Goal: Task Accomplishment & Management: Complete application form

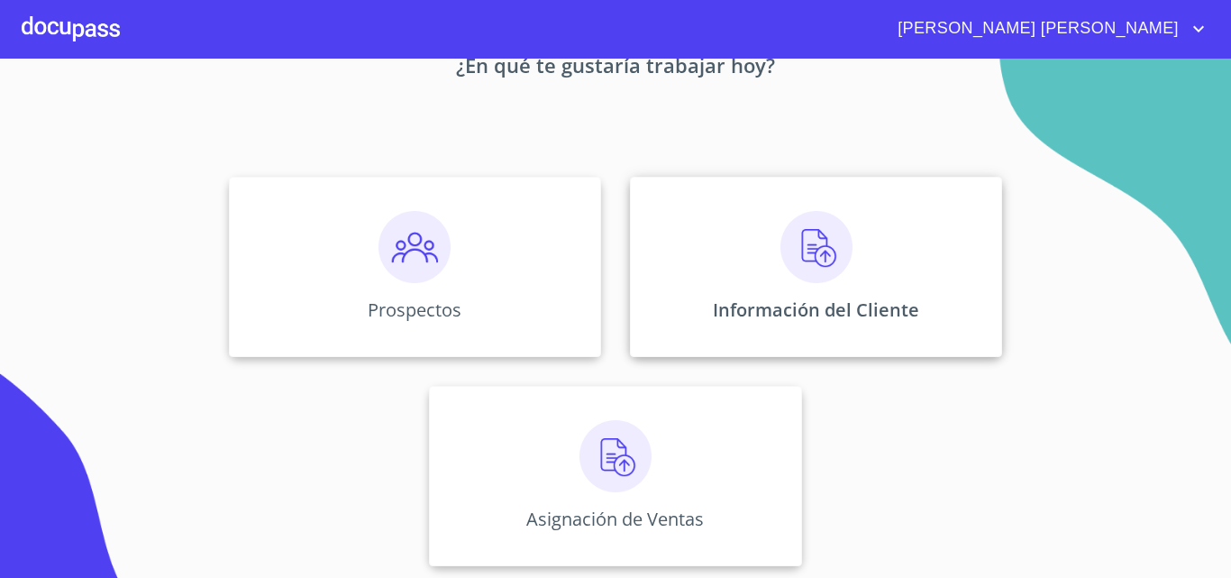
scroll to position [119, 0]
click at [808, 263] on img at bounding box center [817, 244] width 72 height 72
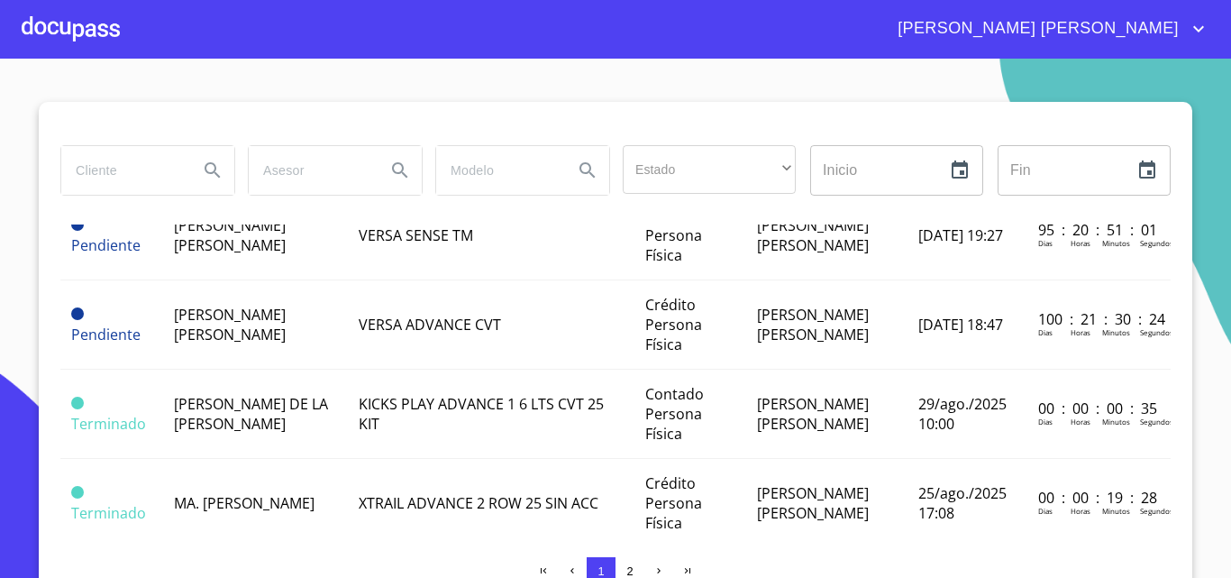
scroll to position [451, 0]
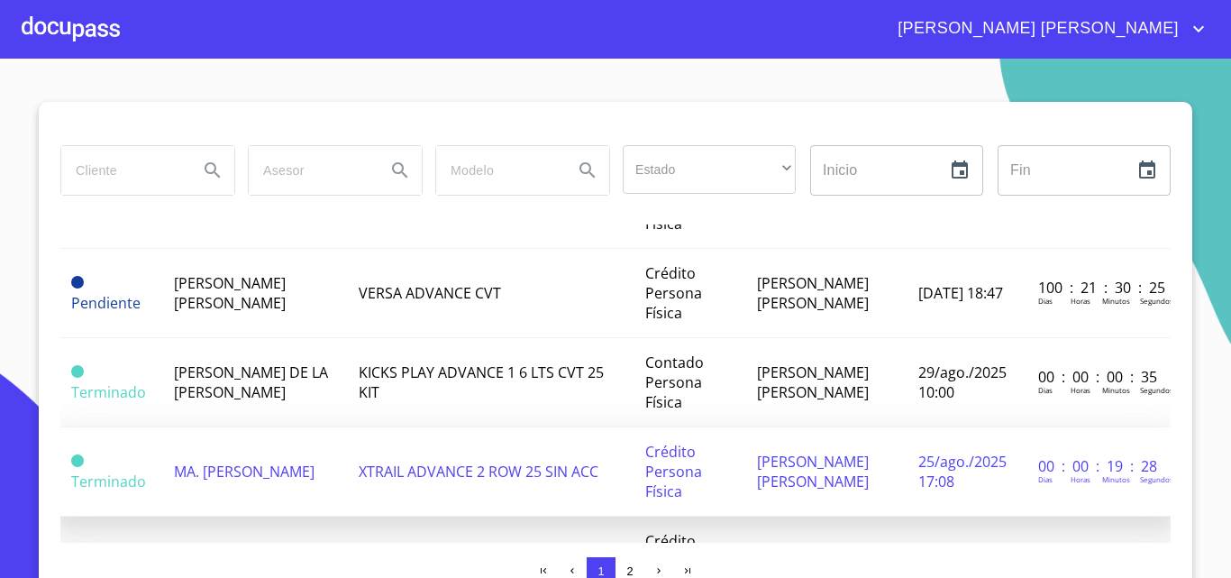
click at [261, 485] on td "MA. [PERSON_NAME]" at bounding box center [255, 471] width 185 height 89
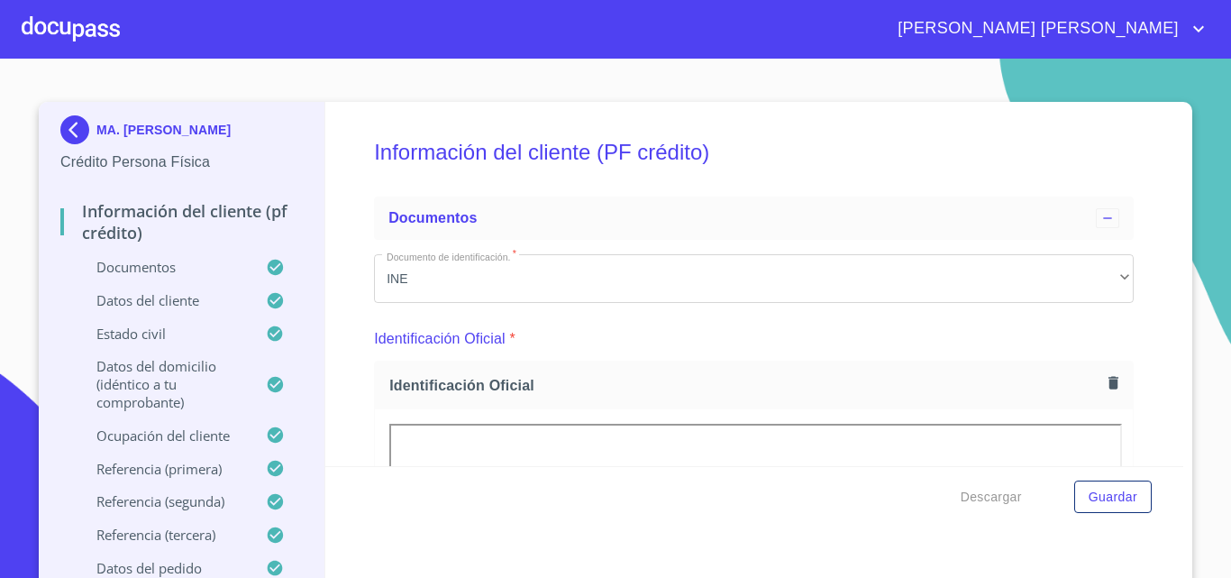
click at [69, 131] on img at bounding box center [78, 129] width 36 height 29
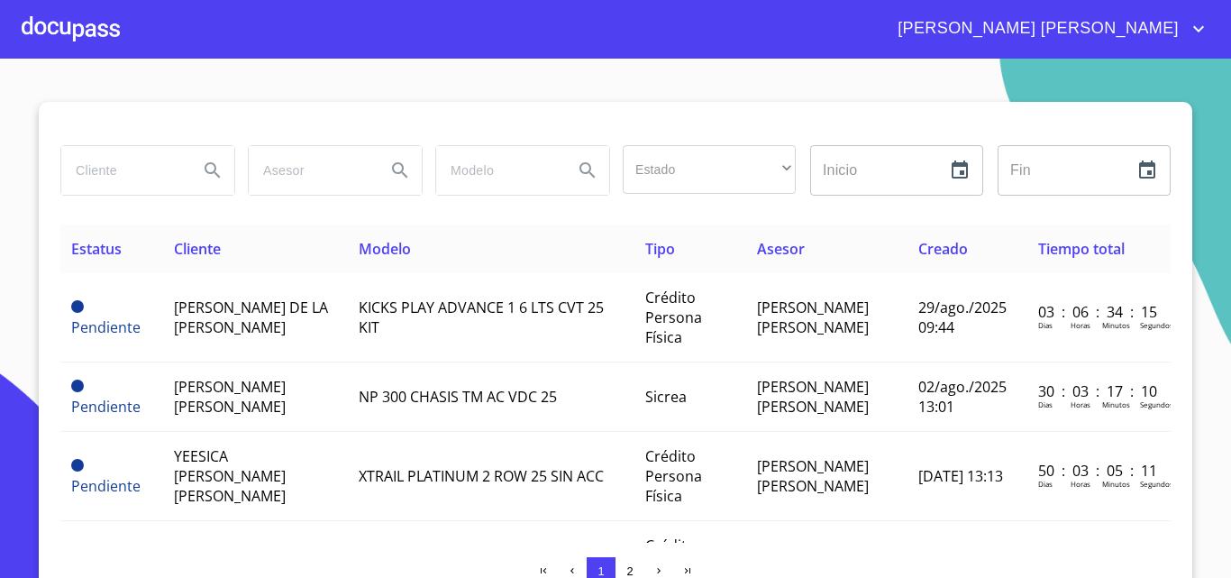
click at [103, 167] on input "search" at bounding box center [122, 170] width 123 height 49
type input "MA. [PERSON_NAME]"
click at [204, 169] on icon "Search" at bounding box center [213, 171] width 22 height 22
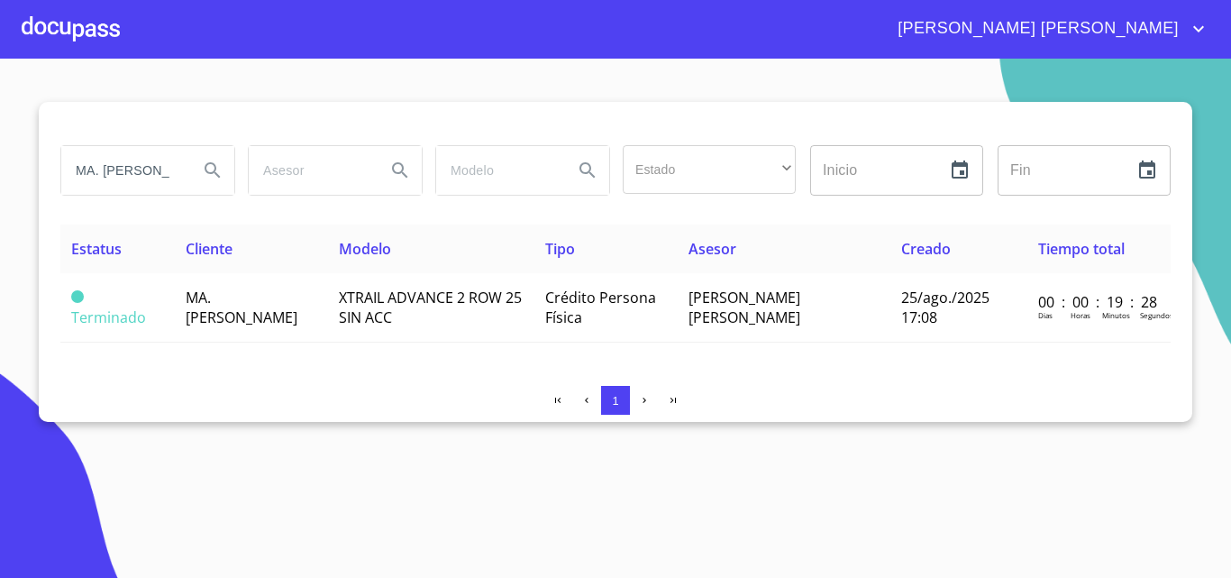
click at [62, 30] on div at bounding box center [71, 29] width 98 height 58
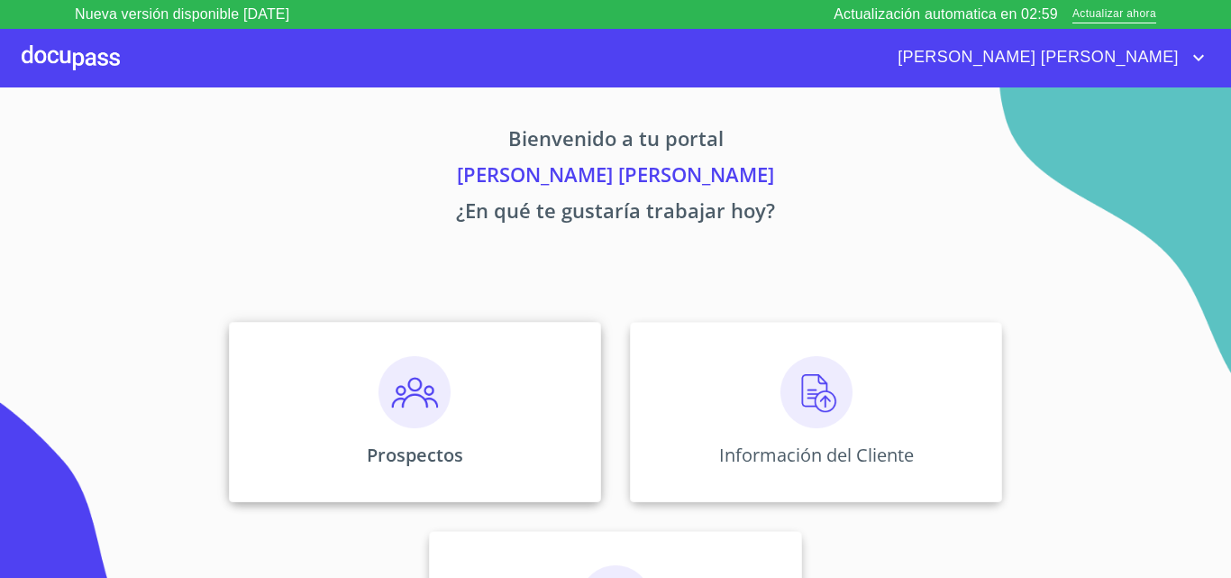
click at [408, 416] on img at bounding box center [415, 392] width 72 height 72
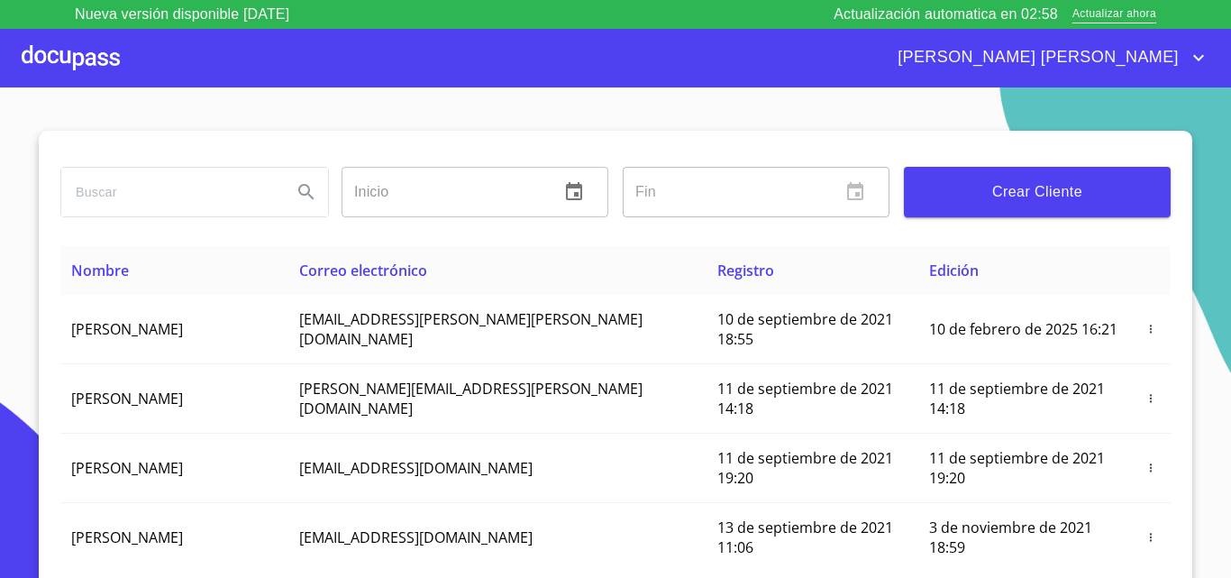
click at [139, 199] on input "search" at bounding box center [169, 192] width 216 height 49
type input "MA. [PERSON_NAME]"
click at [300, 186] on icon "Search" at bounding box center [305, 191] width 15 height 15
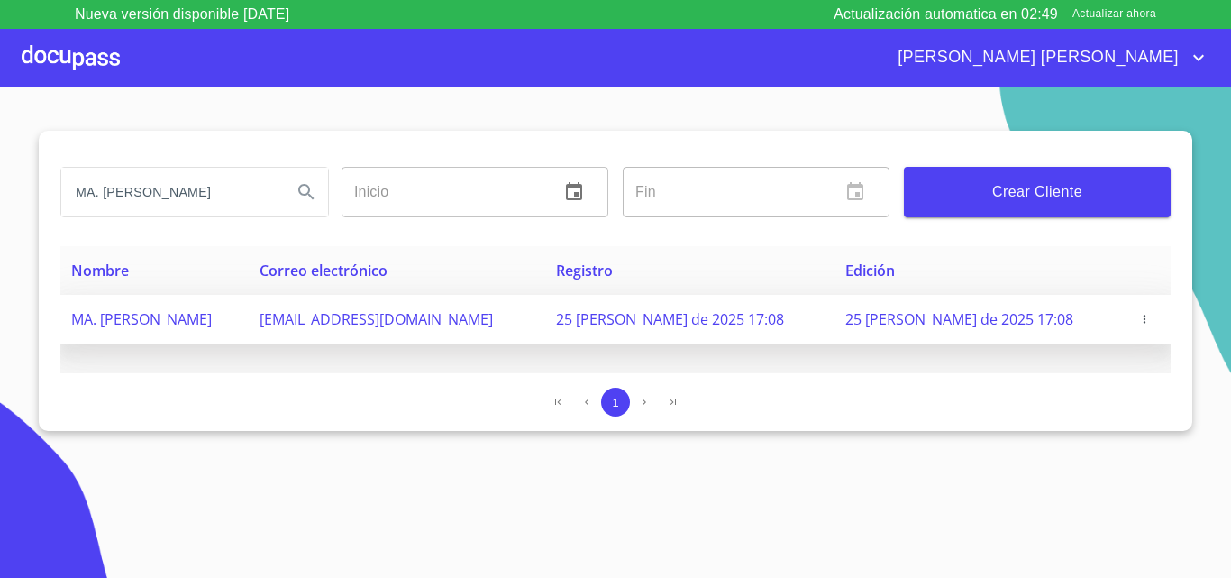
click at [1148, 318] on icon "button" at bounding box center [1145, 319] width 13 height 13
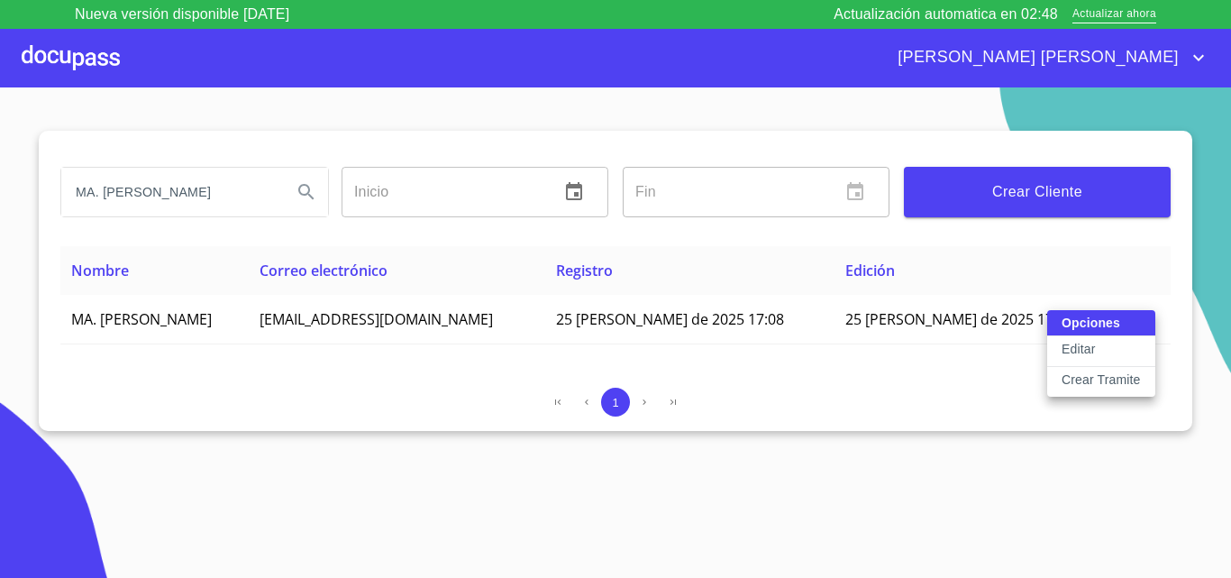
click at [1114, 350] on button "Editar" at bounding box center [1102, 351] width 108 height 31
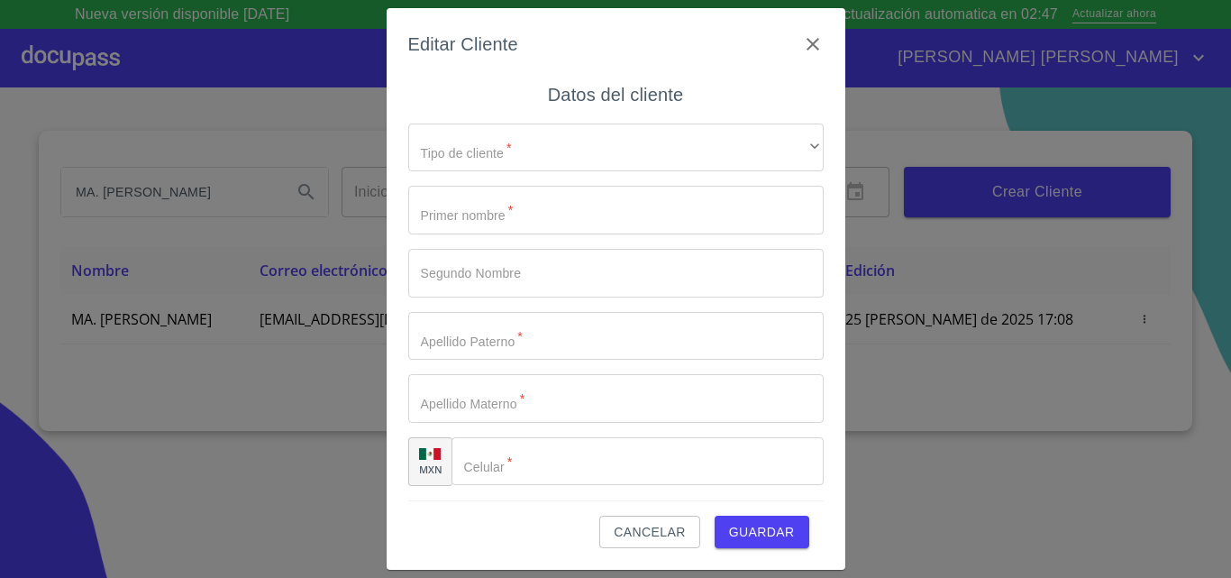
type input "MA."
type input "[PERSON_NAME]"
type input "[PHONE_NUMBER]"
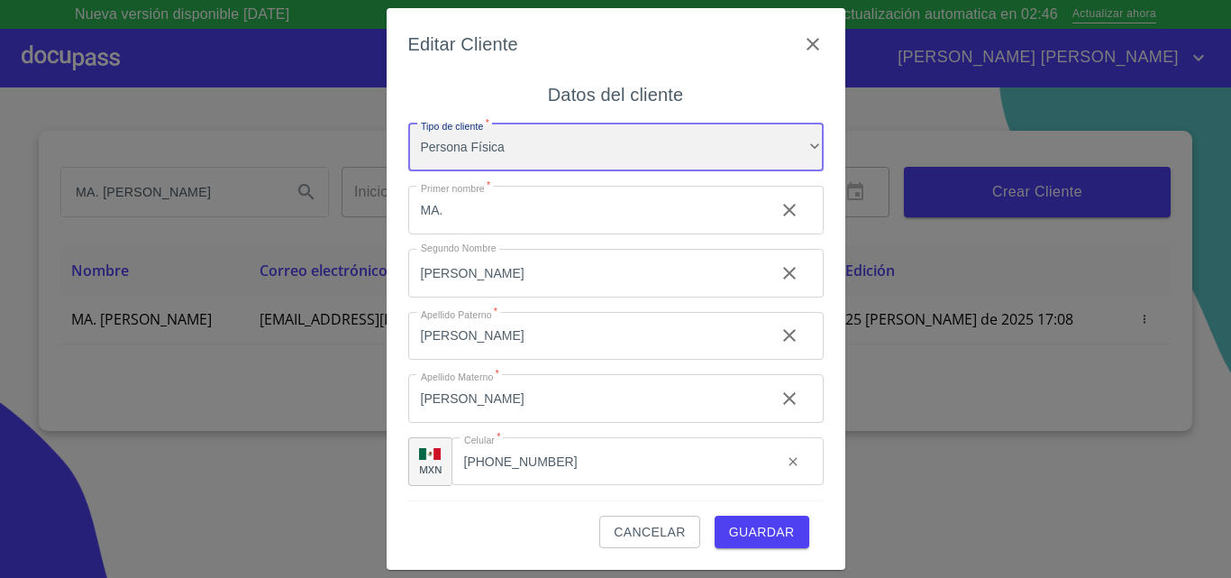
click at [587, 147] on div "Persona Física" at bounding box center [616, 148] width 416 height 49
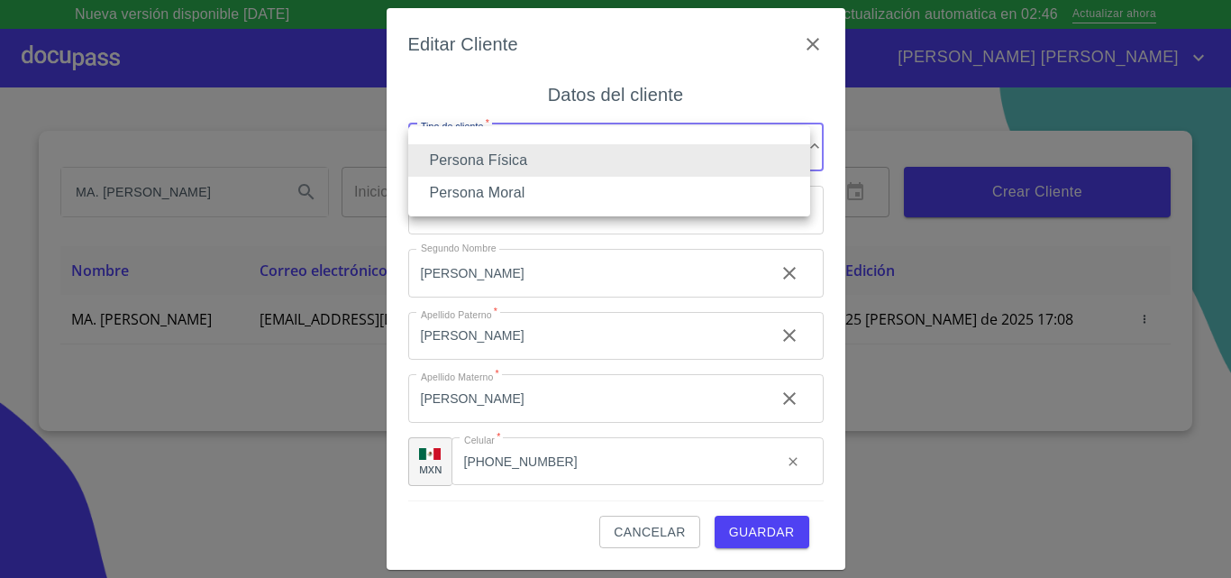
click at [587, 147] on li "Persona Física" at bounding box center [609, 160] width 402 height 32
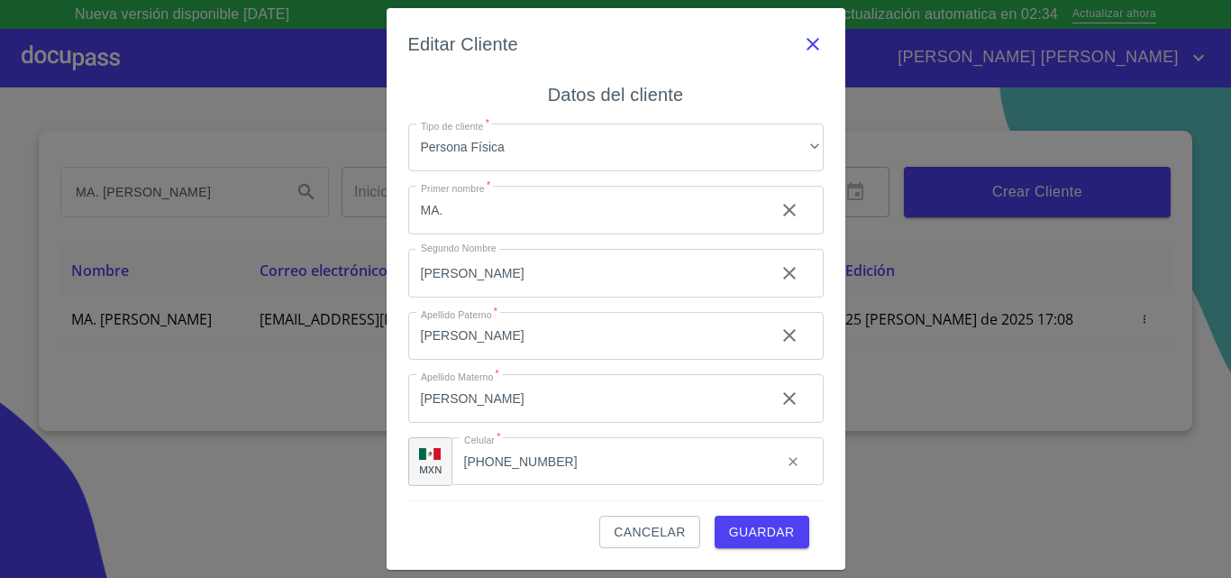
click at [815, 45] on icon "button" at bounding box center [813, 44] width 13 height 13
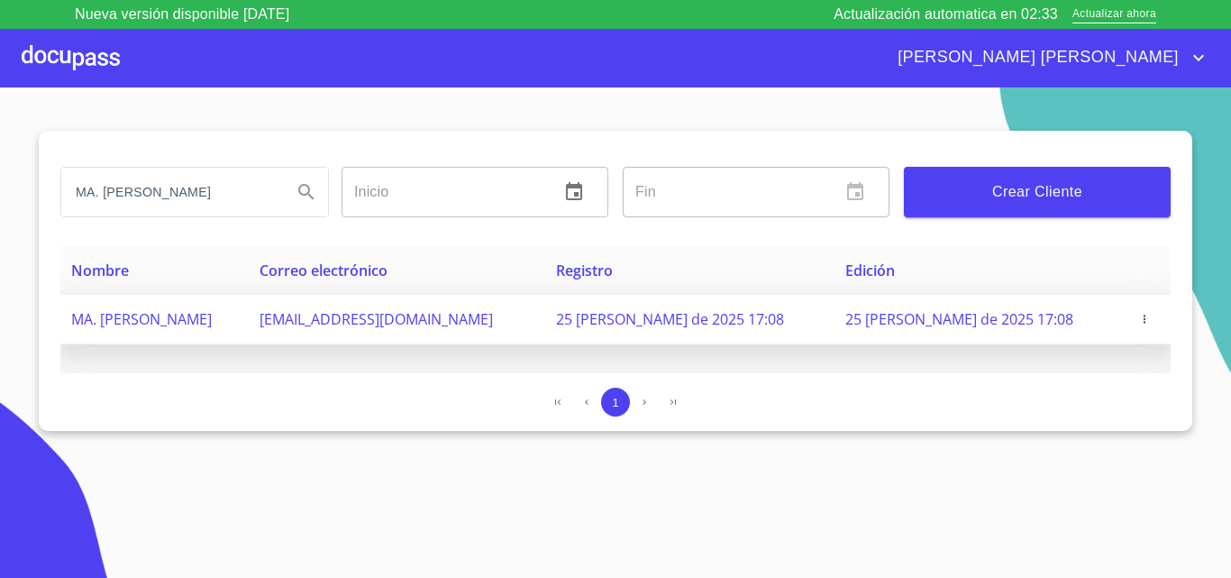
click at [1150, 316] on icon "button" at bounding box center [1145, 319] width 13 height 13
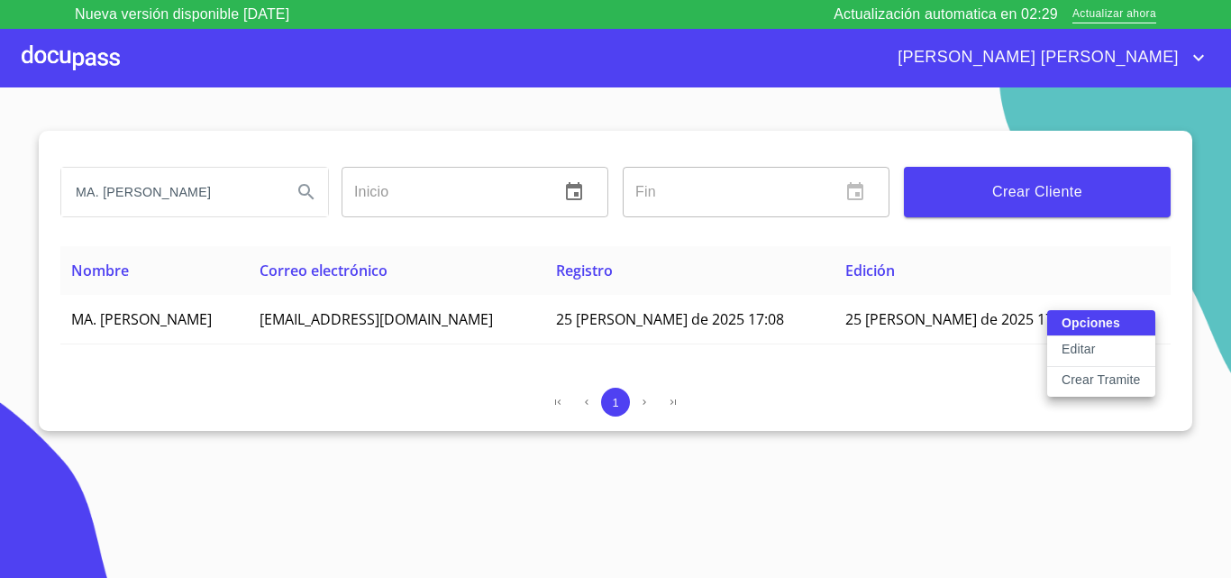
click at [1070, 351] on p "Editar" at bounding box center [1078, 349] width 33 height 18
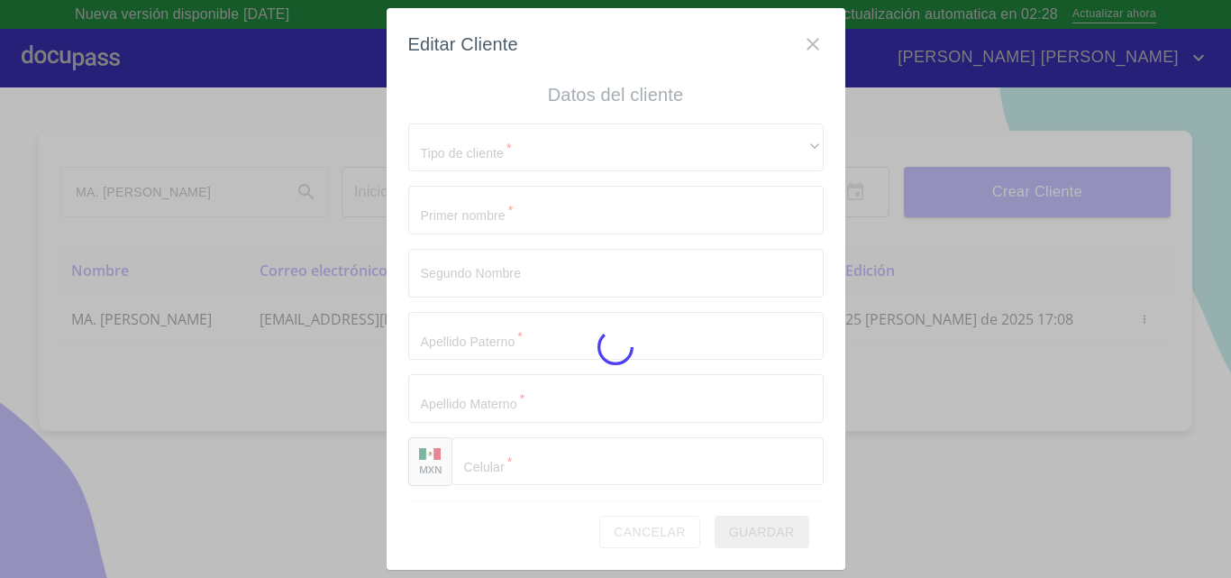
type input "MA."
type input "[PERSON_NAME]"
type input "[PHONE_NUMBER]"
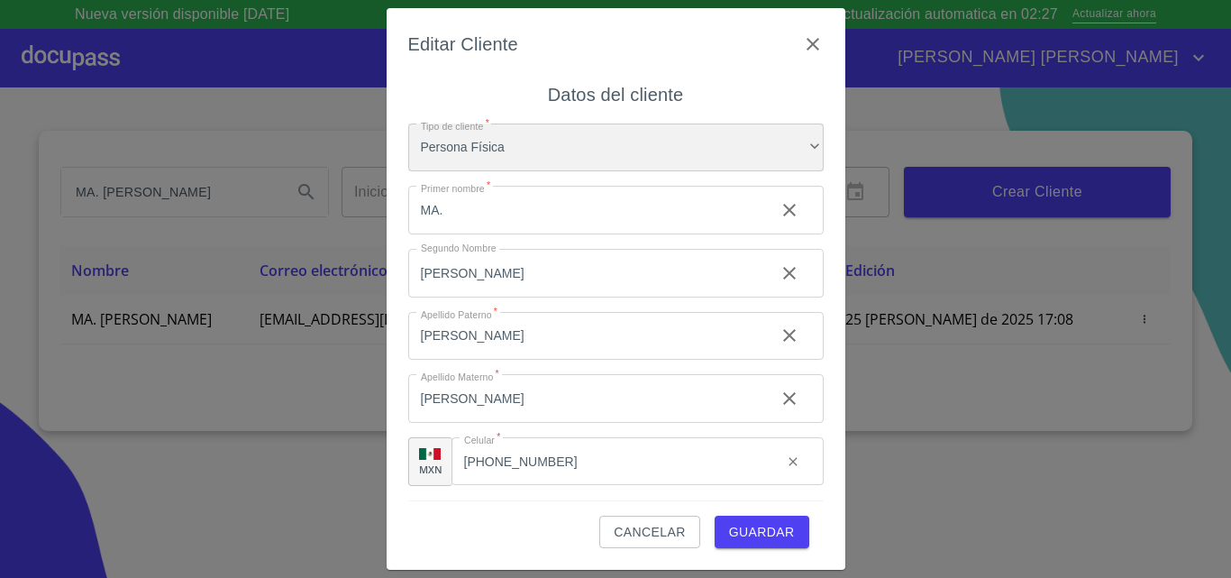
click at [566, 149] on div "Persona Física" at bounding box center [616, 148] width 416 height 49
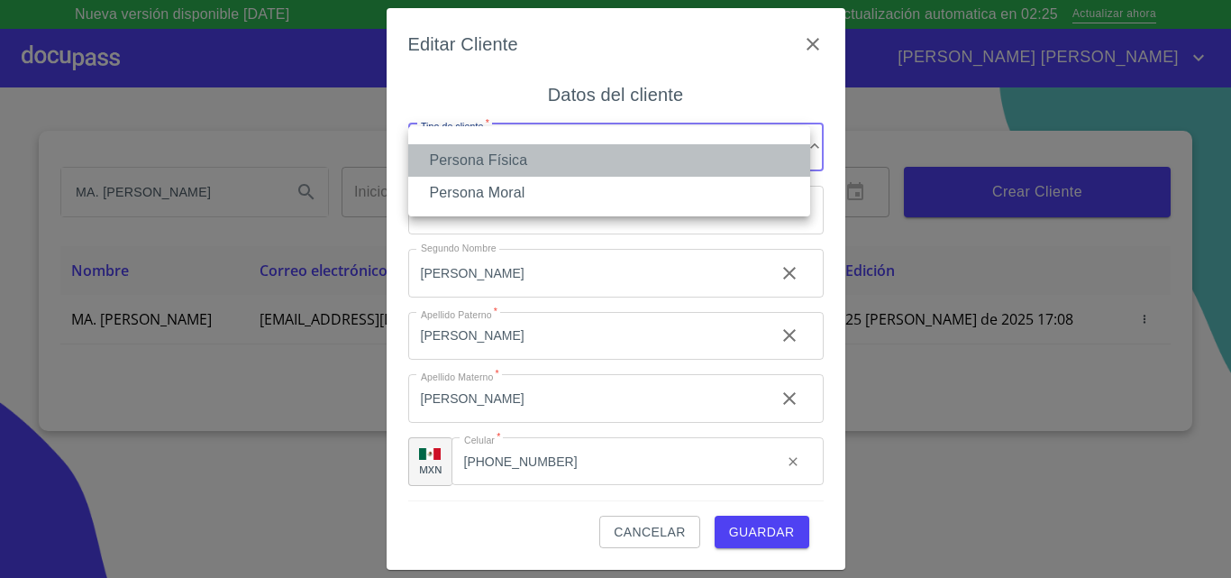
click at [563, 150] on li "Persona Física" at bounding box center [609, 160] width 402 height 32
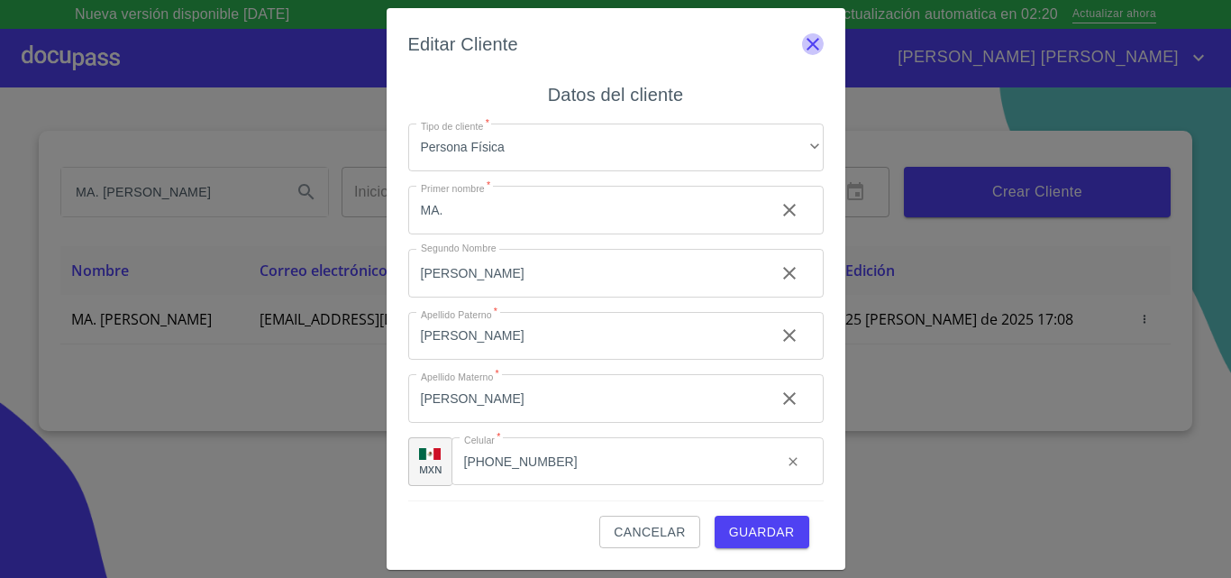
click at [814, 36] on icon "button" at bounding box center [813, 44] width 22 height 22
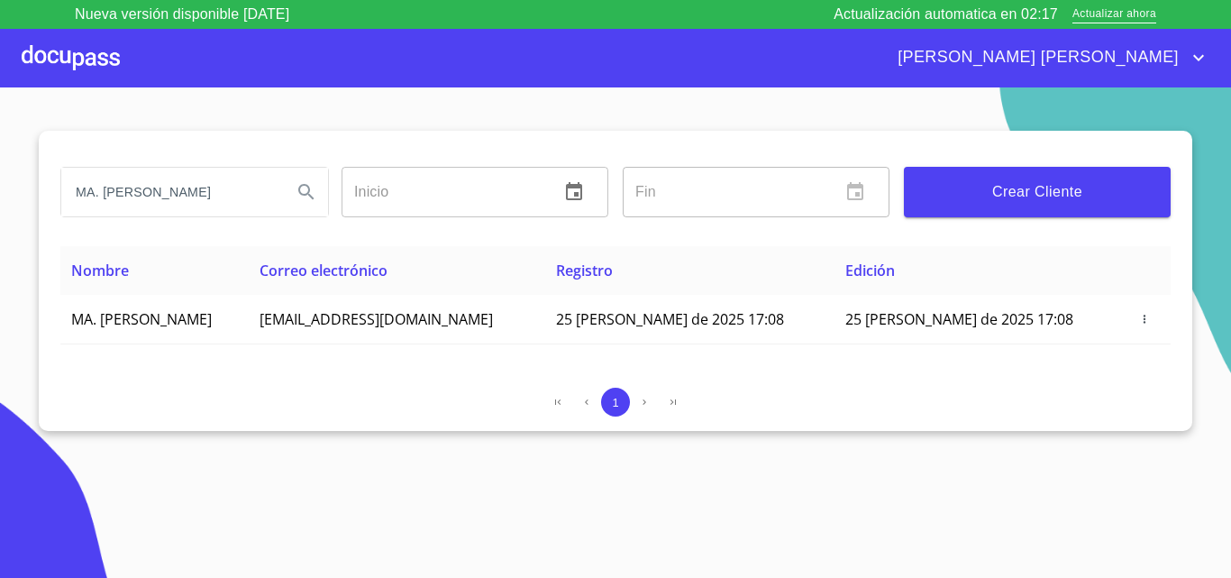
click at [77, 60] on div at bounding box center [71, 58] width 98 height 58
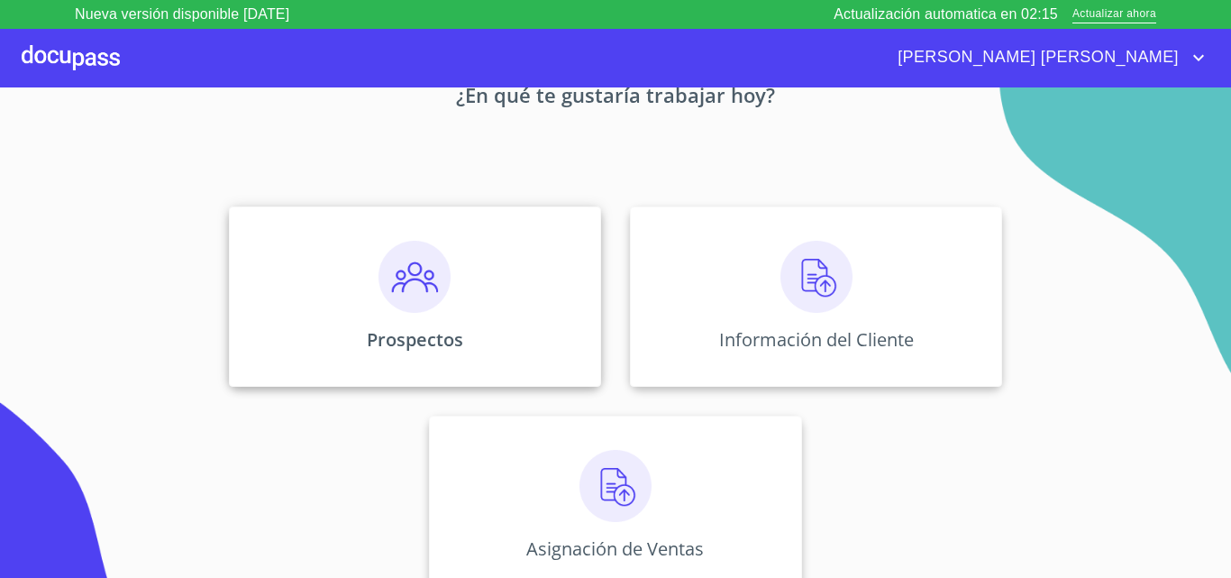
scroll to position [119, 0]
click at [417, 279] on img at bounding box center [415, 273] width 72 height 72
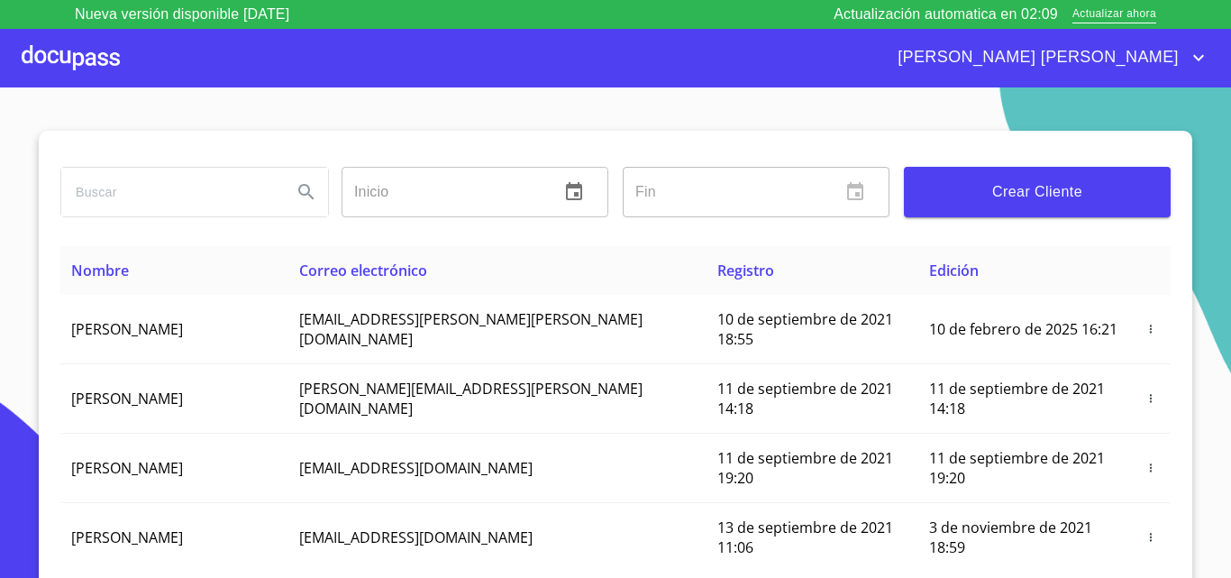
click at [188, 192] on input "search" at bounding box center [169, 192] width 216 height 49
type input "MA. [PERSON_NAME]"
click at [296, 188] on icon "Search" at bounding box center [307, 192] width 22 height 22
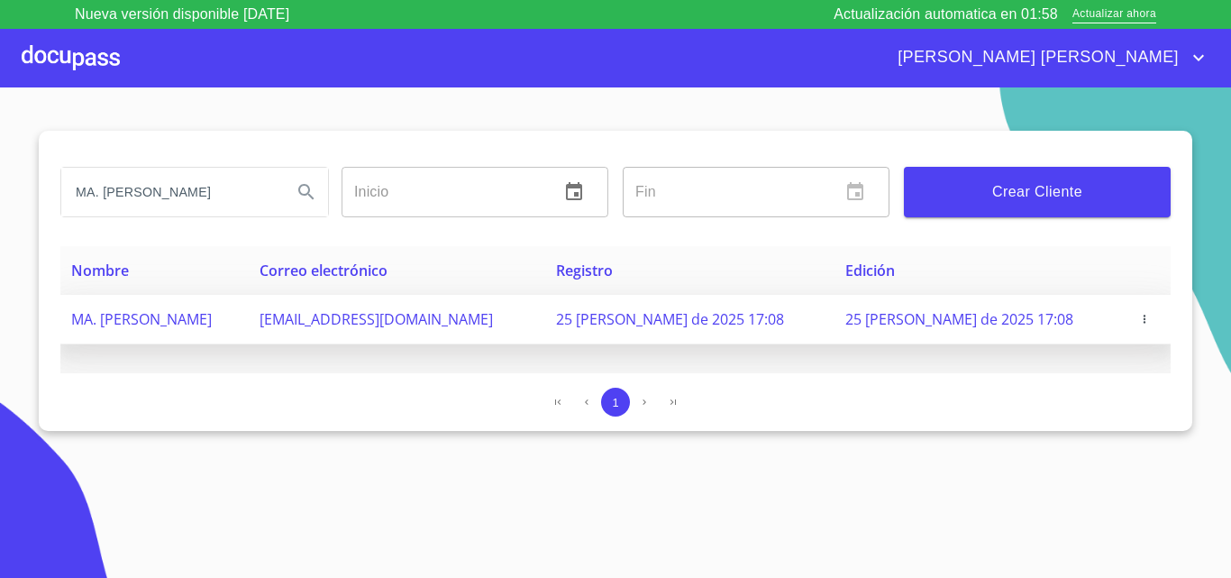
click at [1151, 317] on icon "button" at bounding box center [1145, 319] width 13 height 13
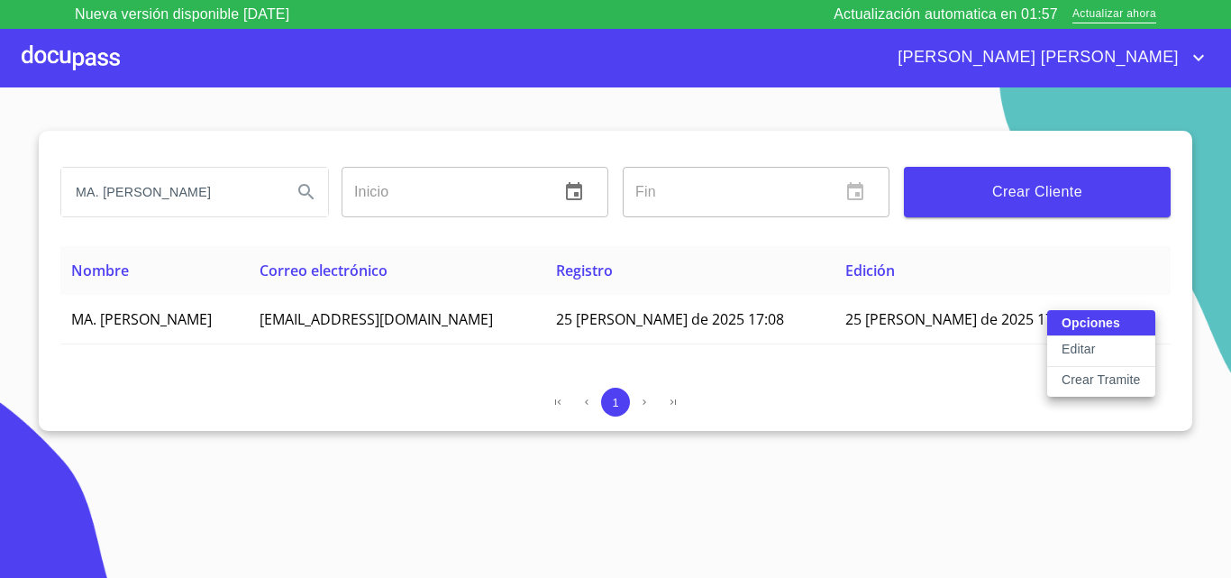
click at [1130, 323] on div "Opciones Editar Crear Tramite" at bounding box center [1102, 353] width 108 height 87
click at [1077, 351] on p "Editar" at bounding box center [1078, 349] width 33 height 18
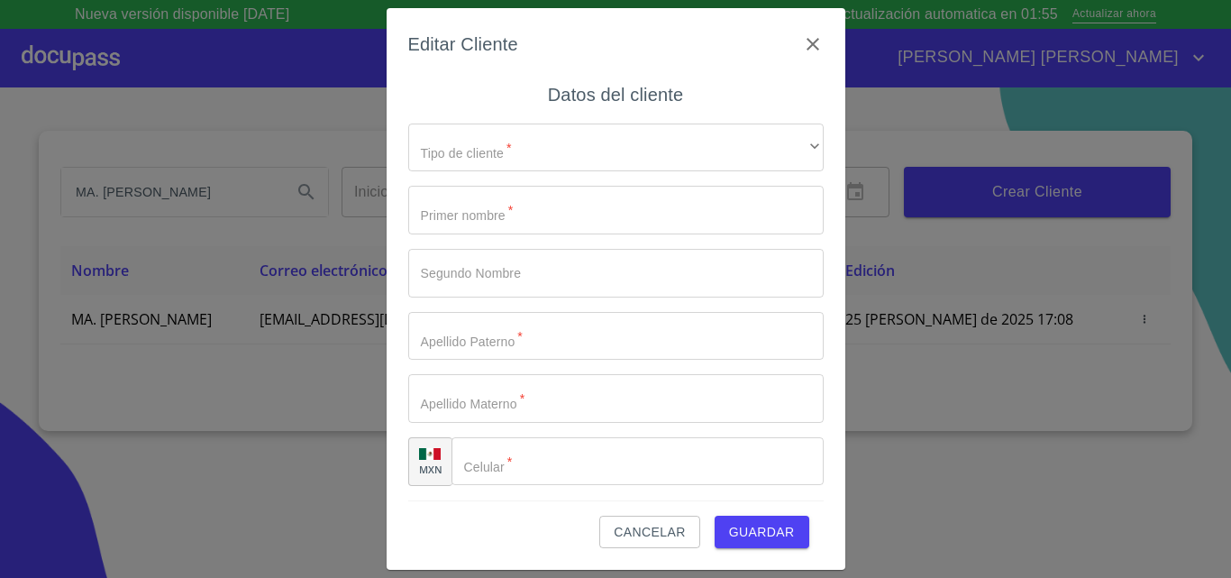
type input "MA."
type input "[PERSON_NAME]"
type input "[PHONE_NUMBER]"
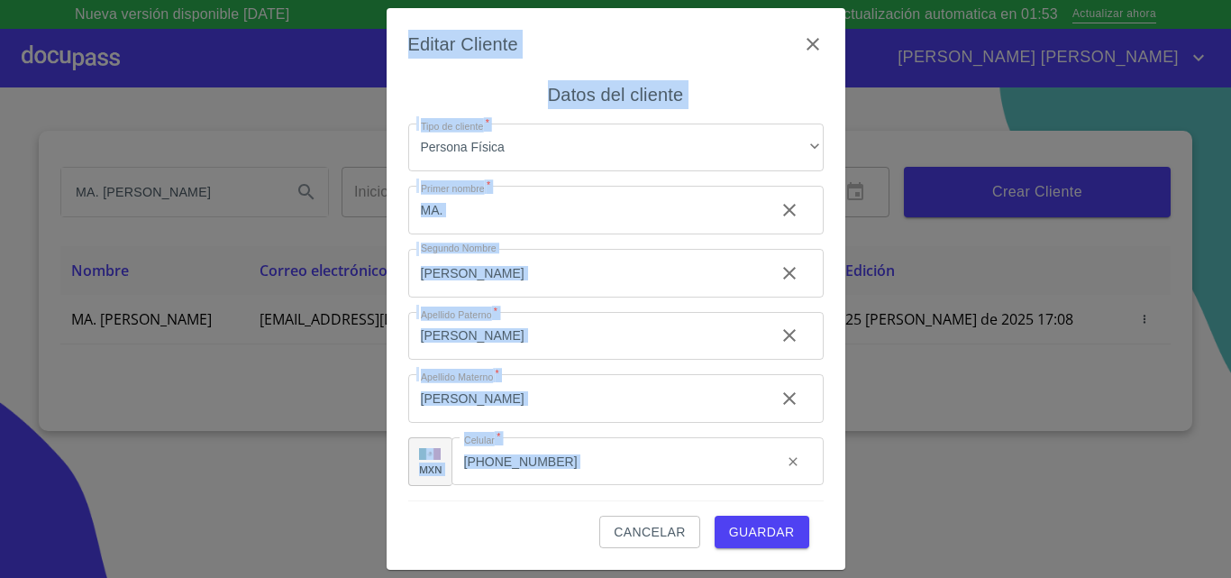
drag, startPoint x: 975, startPoint y: 578, endPoint x: 856, endPoint y: 171, distance: 423.6
click at [1012, 553] on div "Editar Cliente Datos del cliente Tipo de cliente   * Persona Física ​ Primer no…" at bounding box center [615, 289] width 1231 height 578
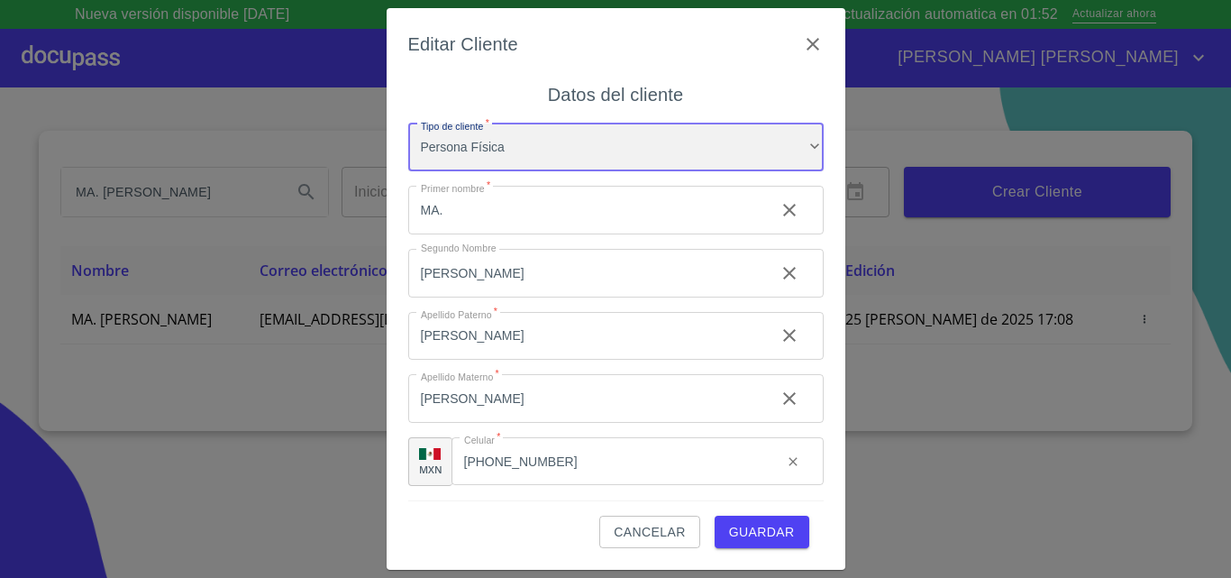
click at [601, 142] on div "Persona Física" at bounding box center [616, 148] width 416 height 49
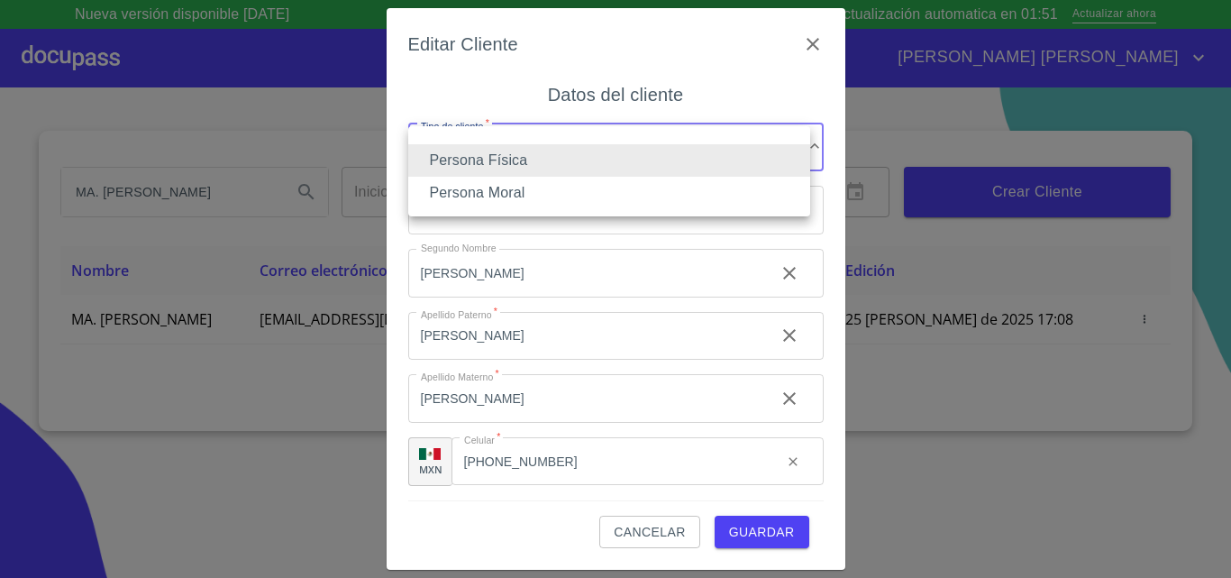
click at [597, 168] on li "Persona Física" at bounding box center [609, 160] width 402 height 32
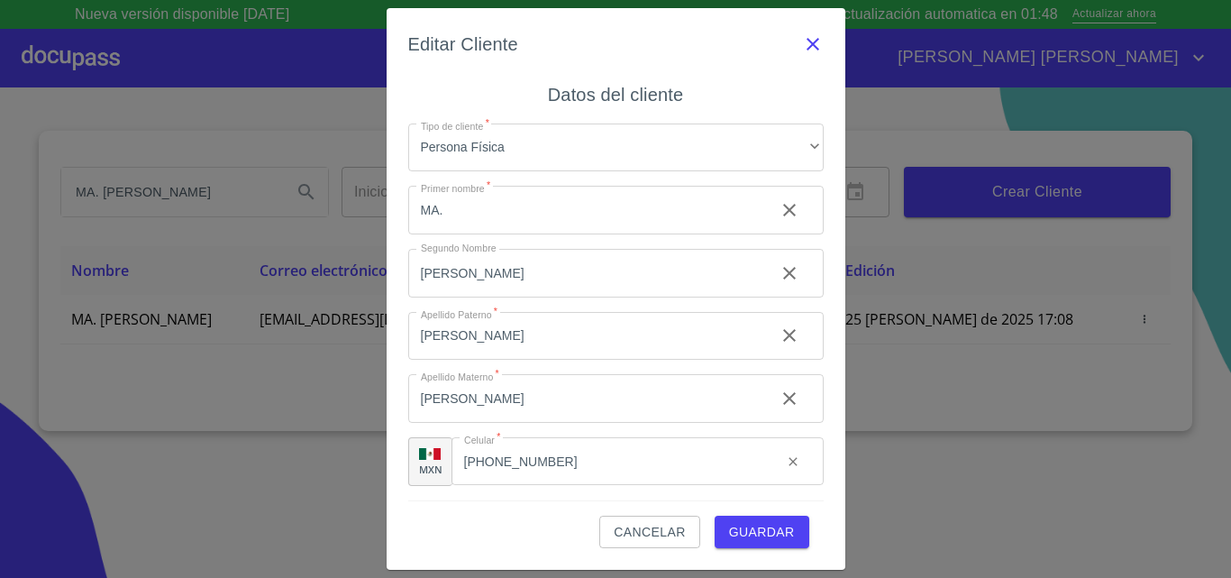
click at [814, 47] on icon "button" at bounding box center [813, 44] width 22 height 22
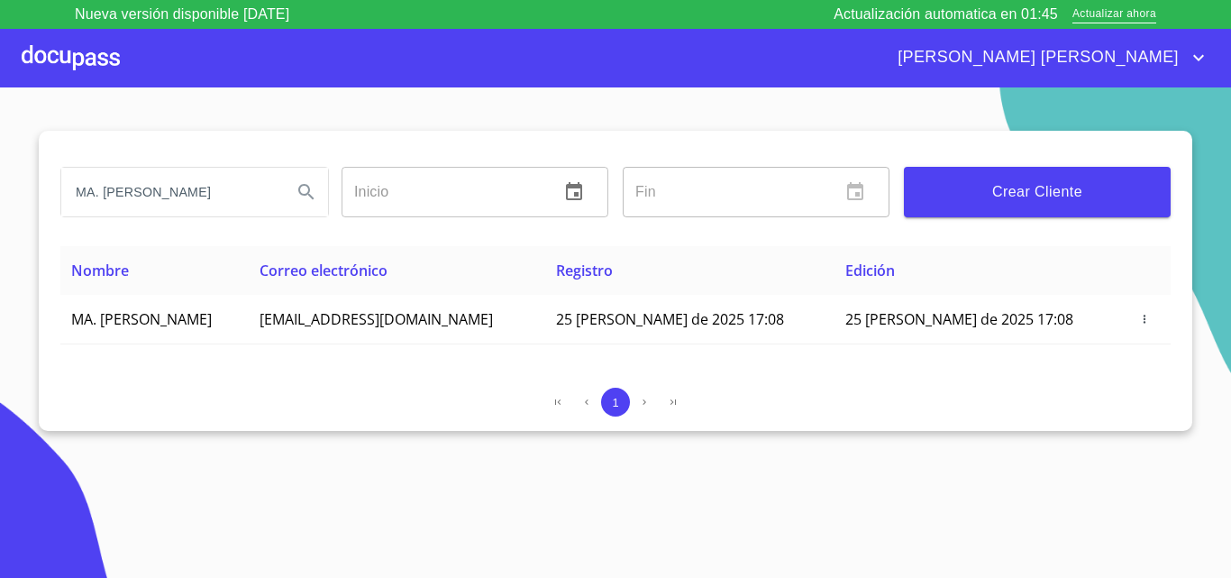
click at [136, 193] on input "MA. [PERSON_NAME]" at bounding box center [169, 192] width 216 height 49
click at [263, 185] on input "MA. [PERSON_NAME]" at bounding box center [169, 192] width 216 height 49
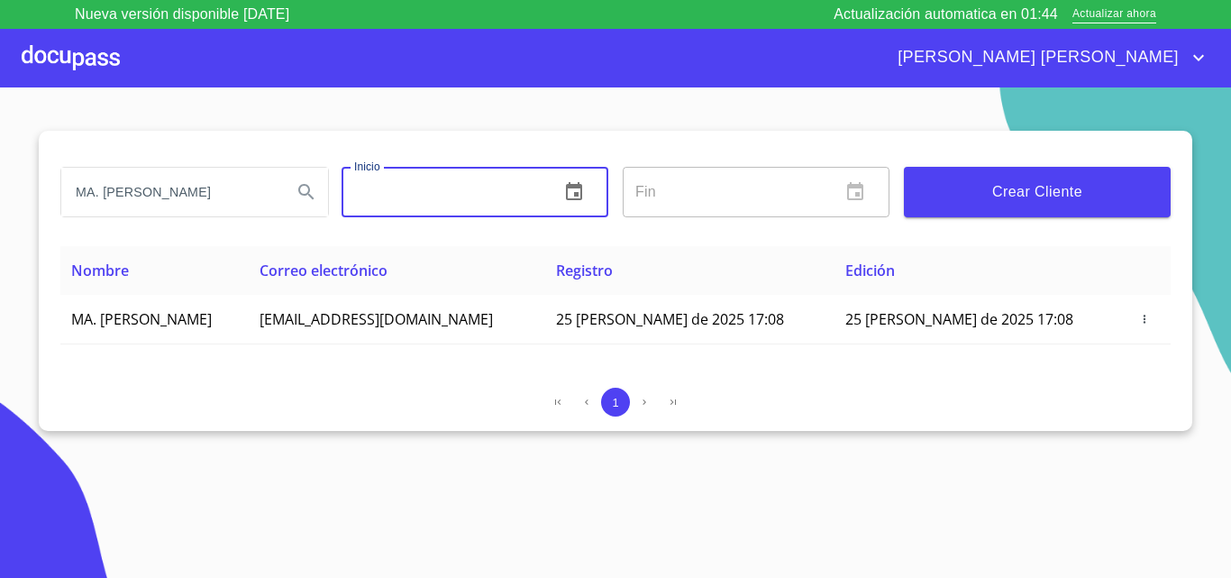
click at [503, 197] on input "text" at bounding box center [444, 192] width 204 height 50
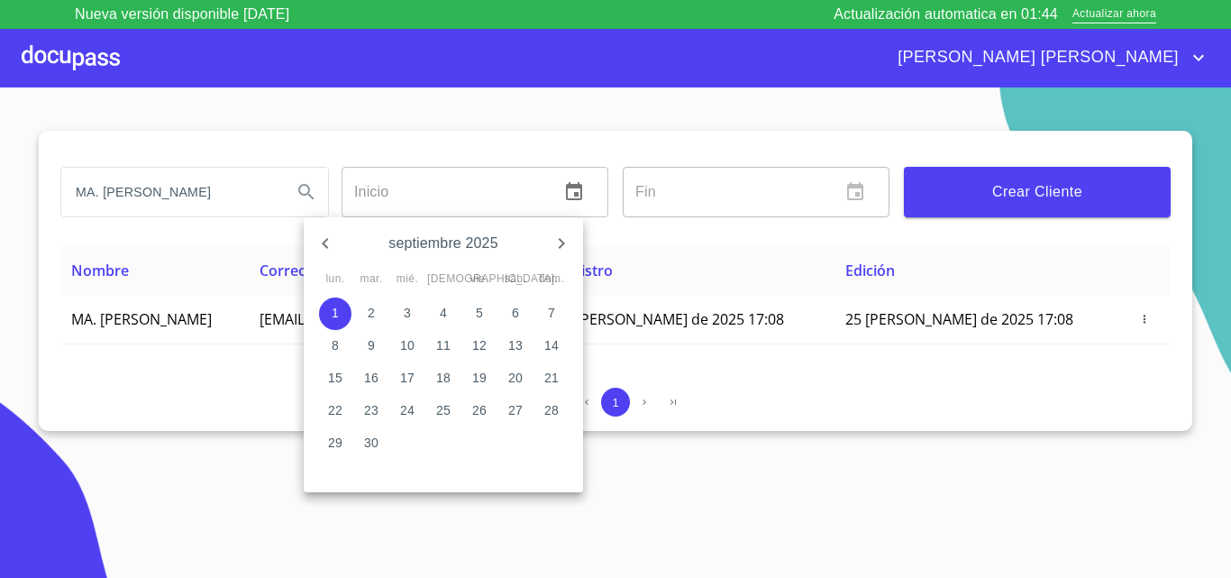
click at [755, 190] on div at bounding box center [615, 289] width 1231 height 578
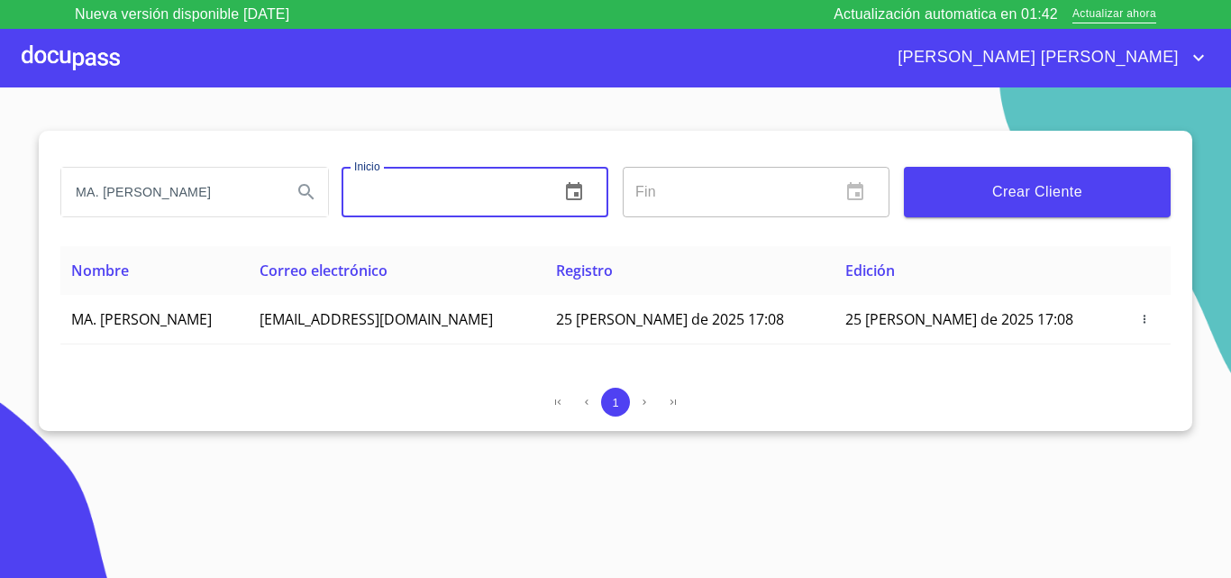
click at [908, 133] on div "MA. [PERSON_NAME] ​ Fin ​ Crear Cliente" at bounding box center [615, 188] width 1111 height 115
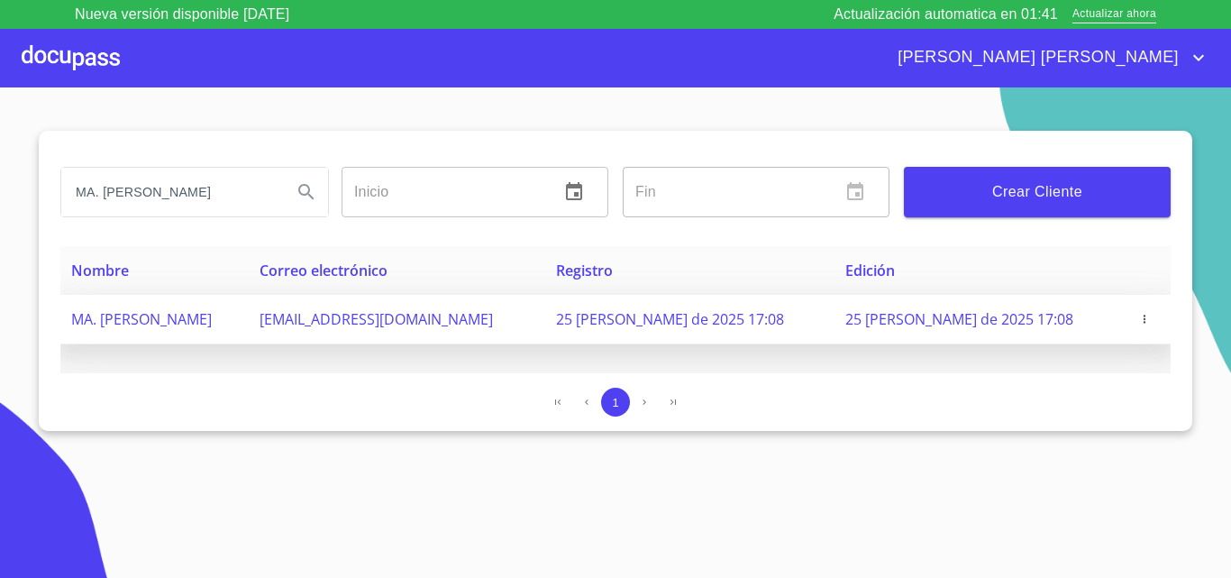
click at [1142, 310] on button "button" at bounding box center [1145, 319] width 18 height 18
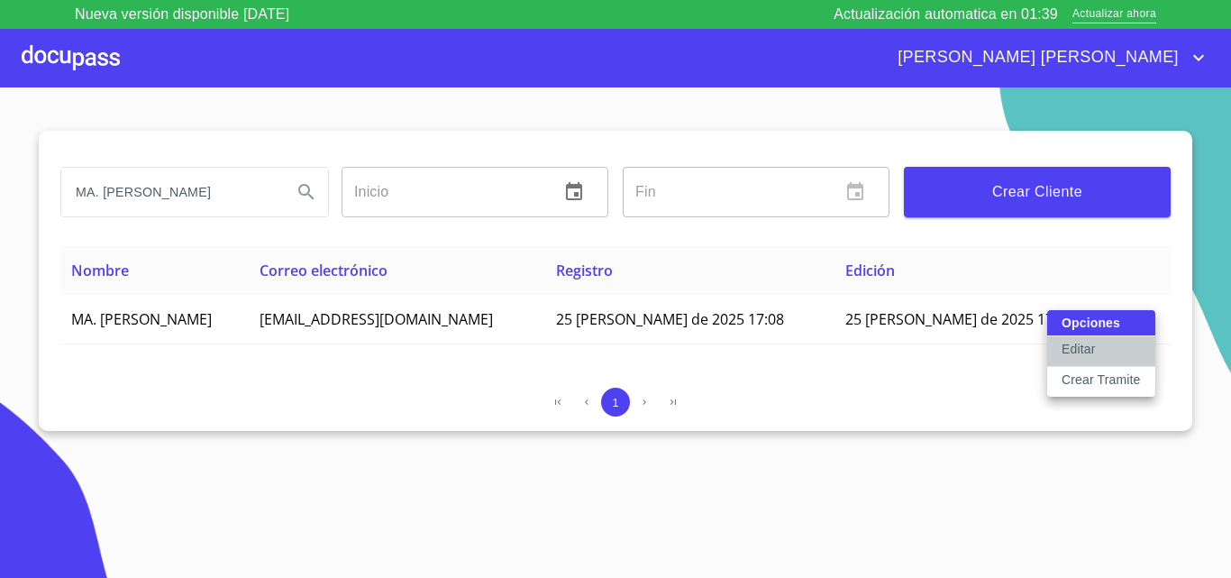
click at [1070, 357] on p "Editar" at bounding box center [1078, 349] width 33 height 18
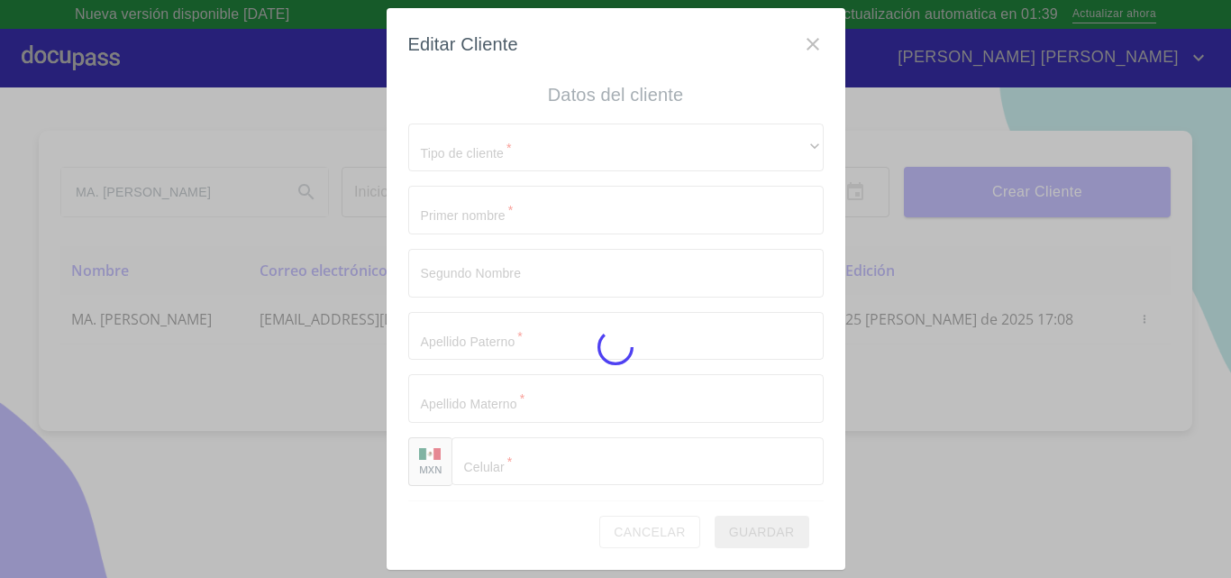
type input "MA."
type input "[PERSON_NAME]"
type input "[PHONE_NUMBER]"
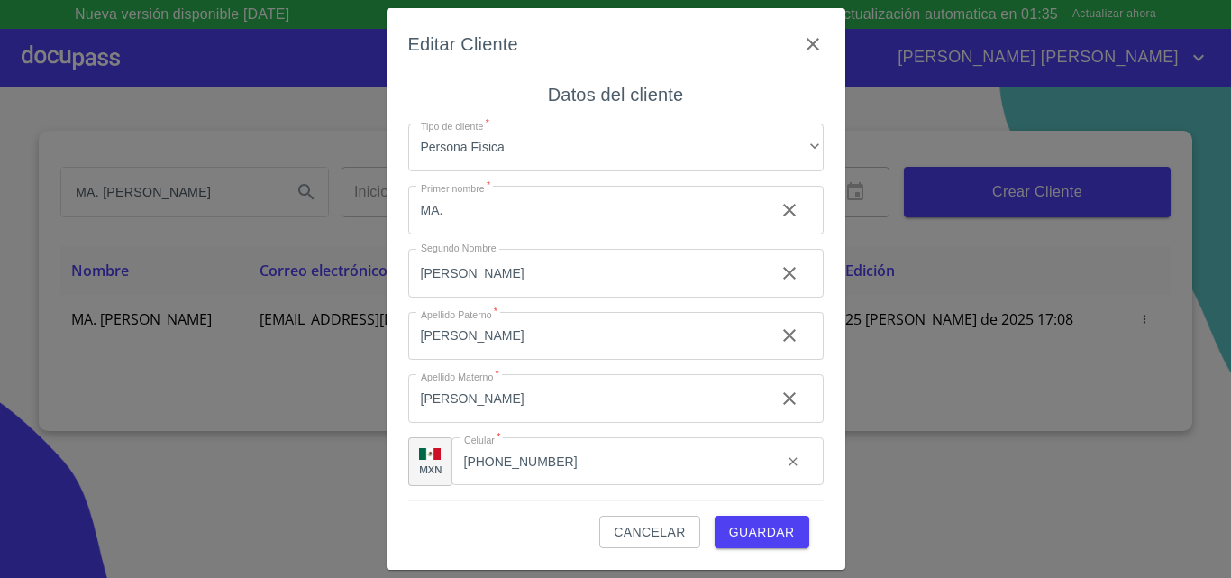
click at [762, 527] on span "Guardar" at bounding box center [762, 532] width 66 height 23
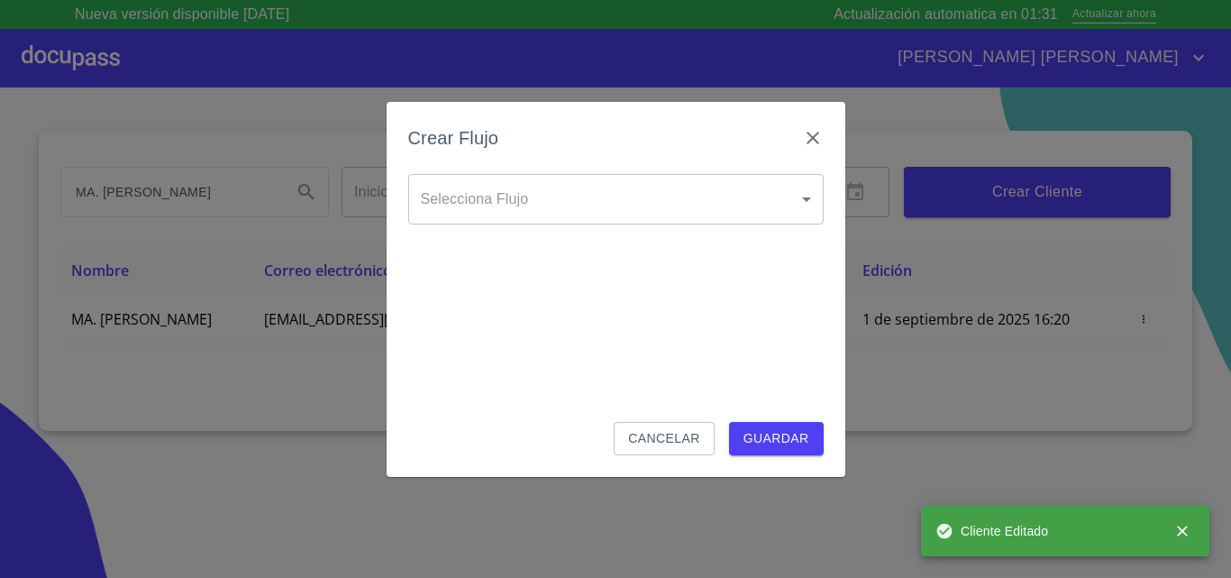
click at [616, 189] on body "Nueva versión disponible [DATE] Actualización automatica en 01:31 Actualizar ah…" at bounding box center [615, 289] width 1231 height 578
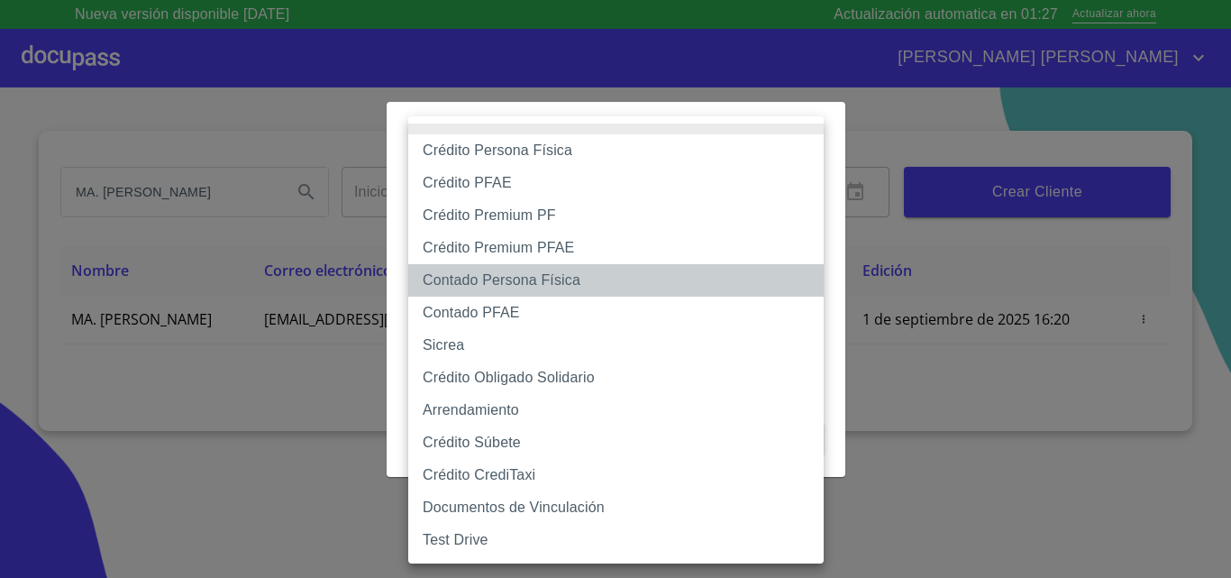
click at [526, 286] on li "Contado Persona Física" at bounding box center [616, 280] width 416 height 32
type input "60bf975b0d9865ccc2471536"
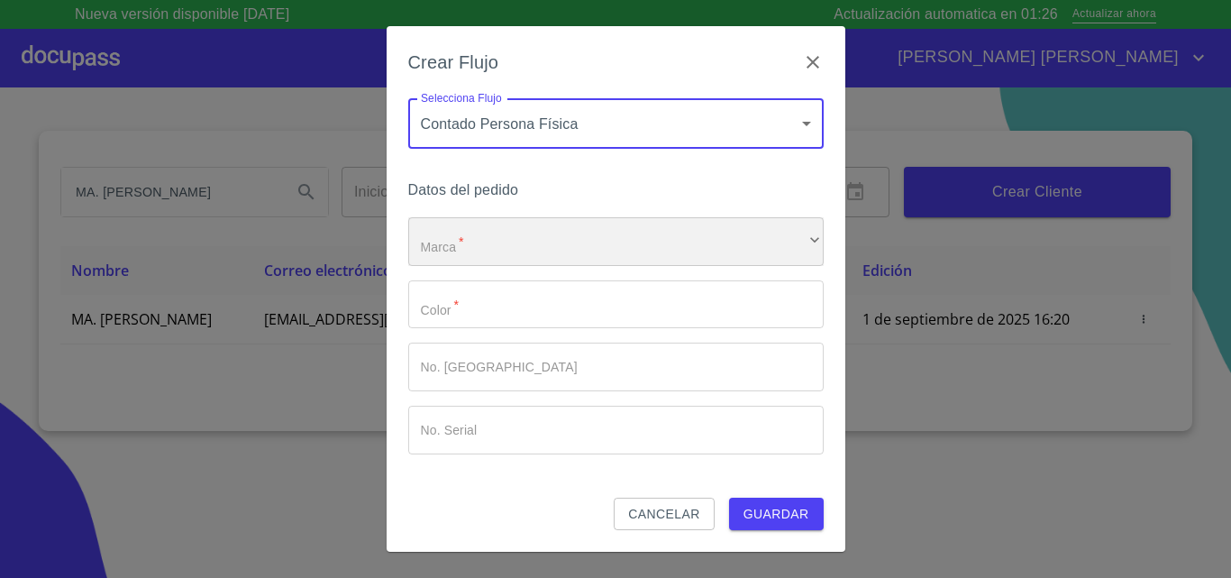
click at [572, 234] on div "​" at bounding box center [616, 241] width 416 height 49
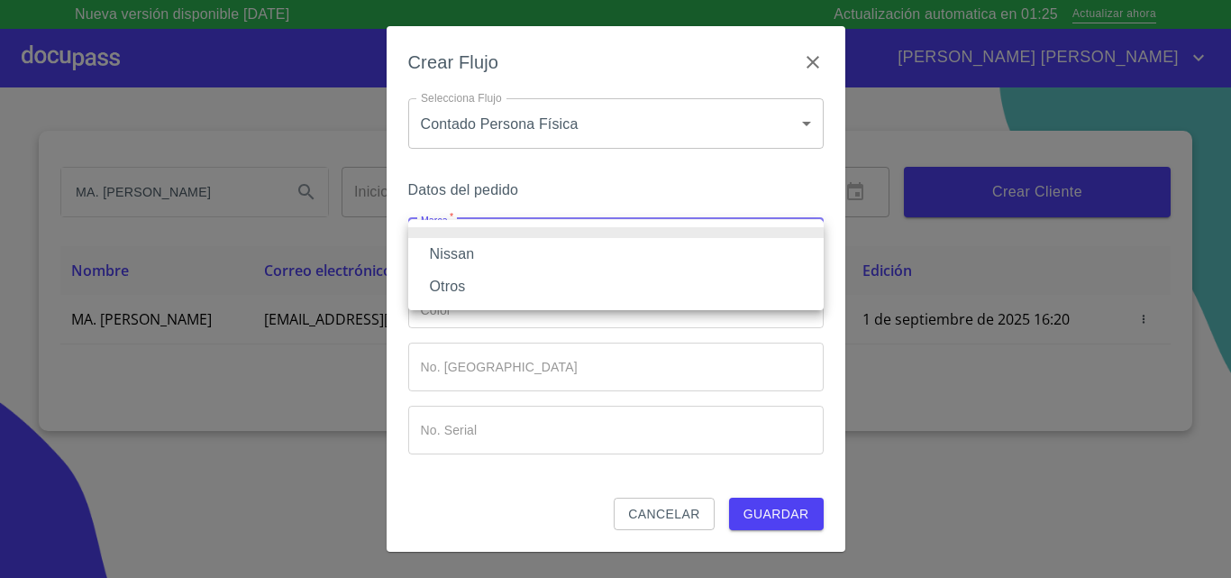
click at [469, 247] on li "Nissan" at bounding box center [616, 254] width 416 height 32
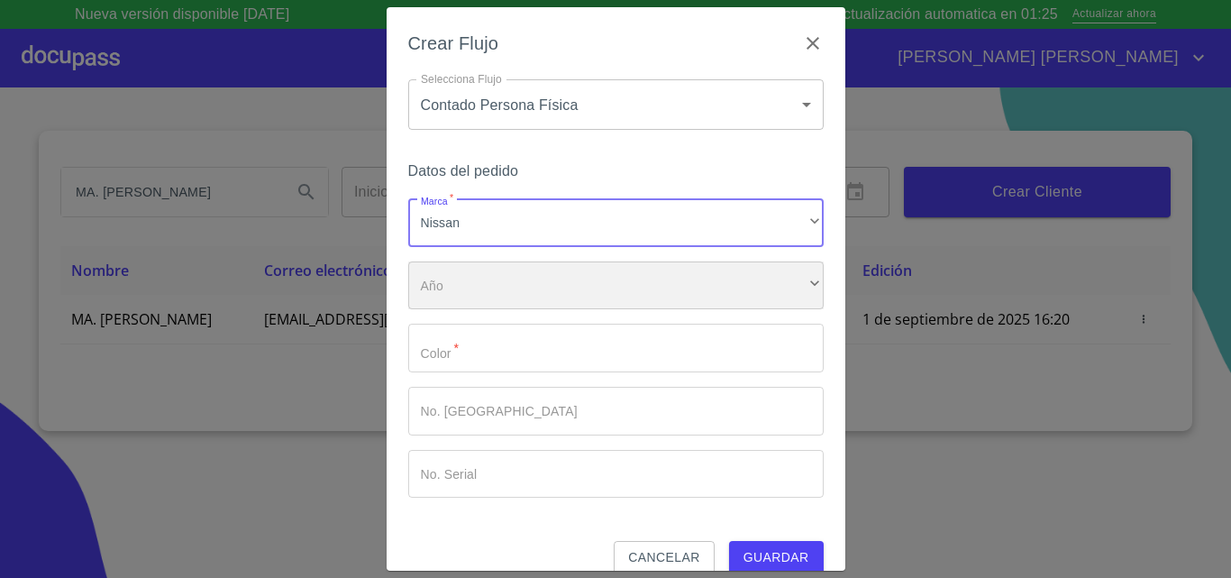
click at [457, 287] on div "​" at bounding box center [616, 285] width 416 height 49
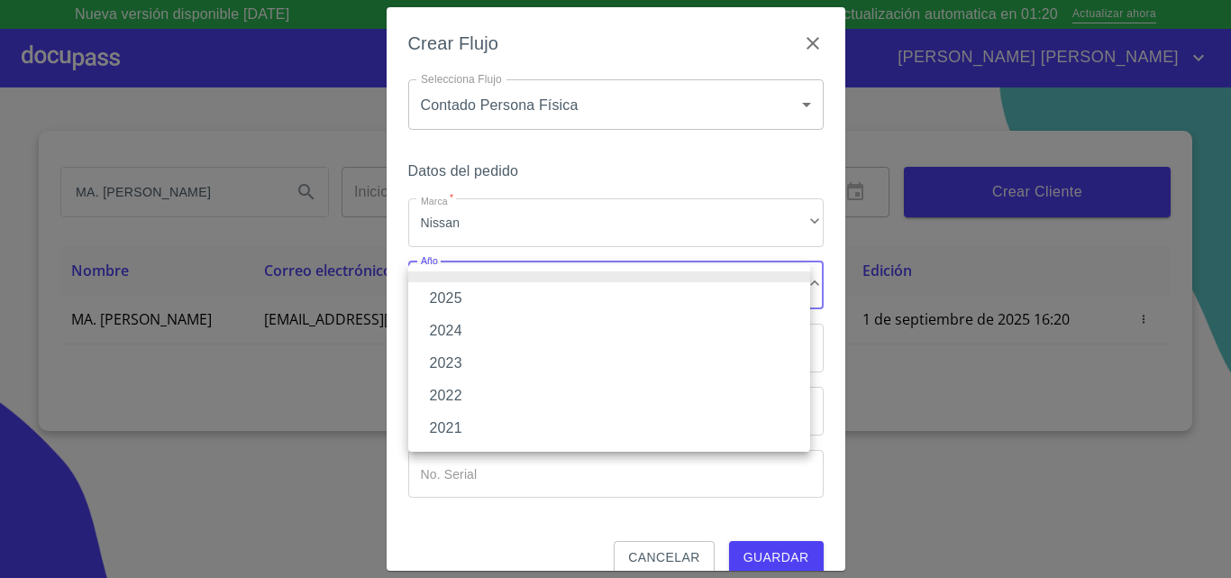
click at [465, 299] on li "2025" at bounding box center [609, 298] width 402 height 32
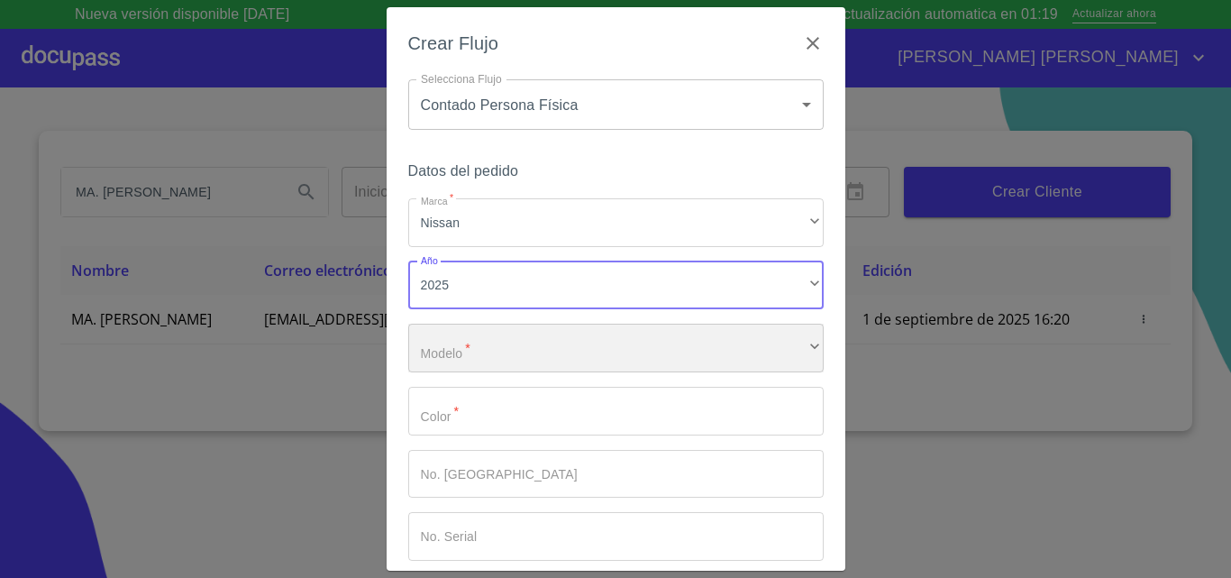
click at [482, 363] on div "​" at bounding box center [616, 348] width 416 height 49
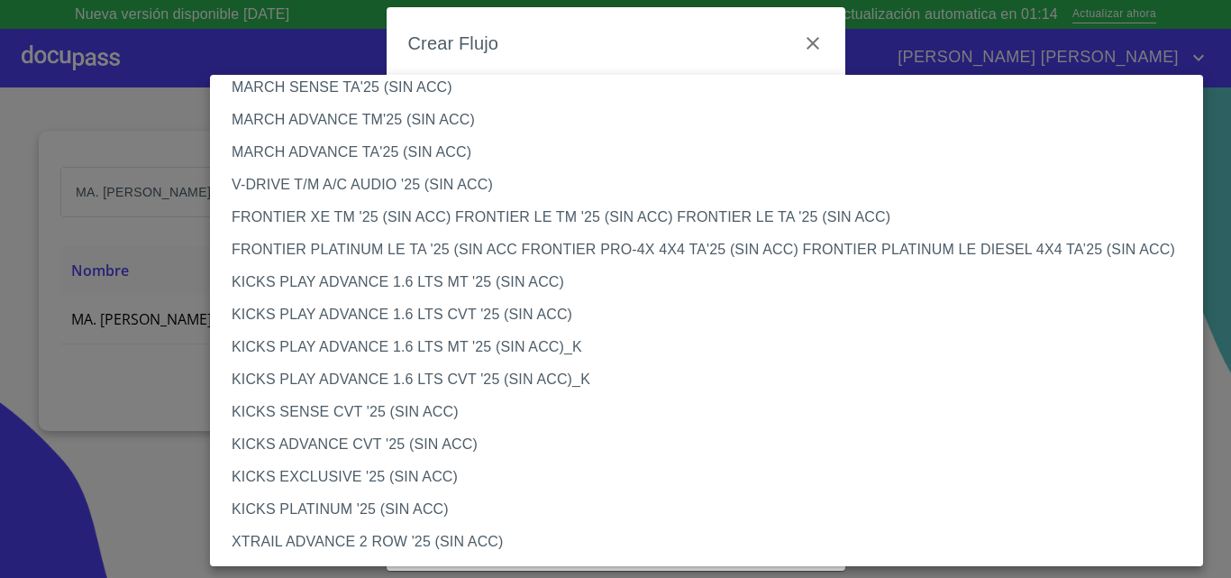
scroll to position [1481, 0]
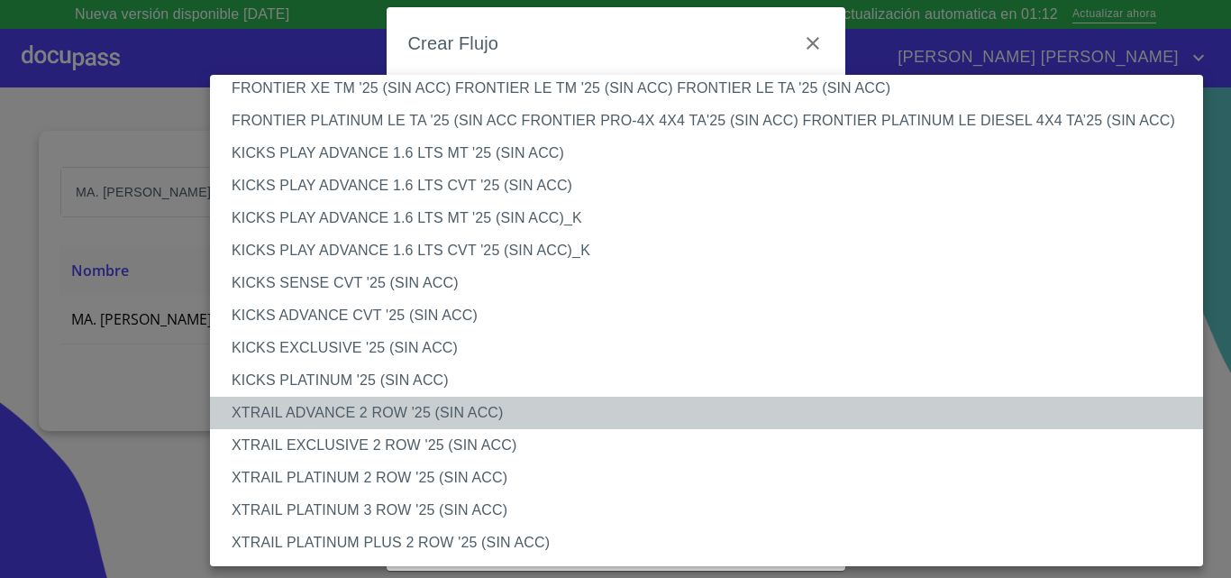
click at [339, 415] on li "XTRAIL ADVANCE 2 ROW '25 (SIN ACC)" at bounding box center [713, 413] width 1007 height 32
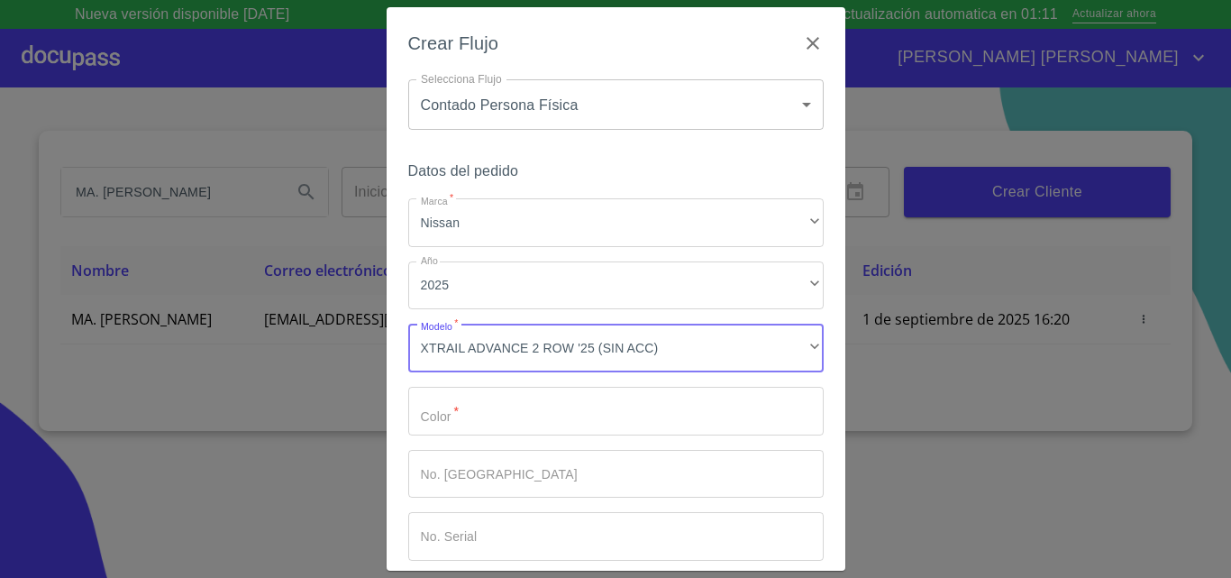
click at [496, 425] on input "Marca   *" at bounding box center [616, 411] width 416 height 49
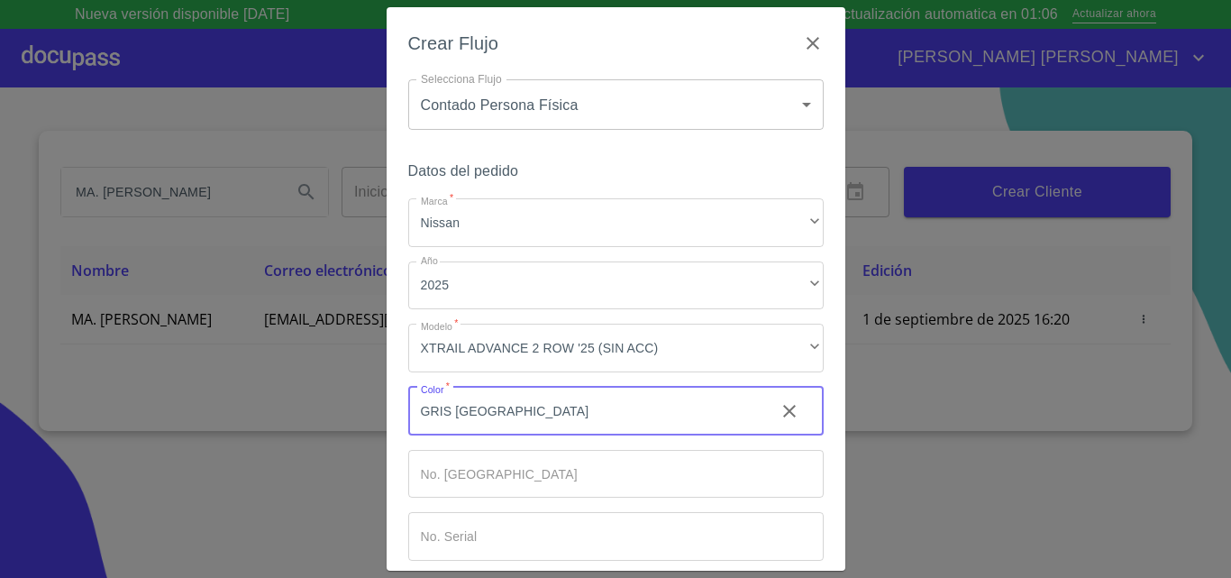
scroll to position [87, 0]
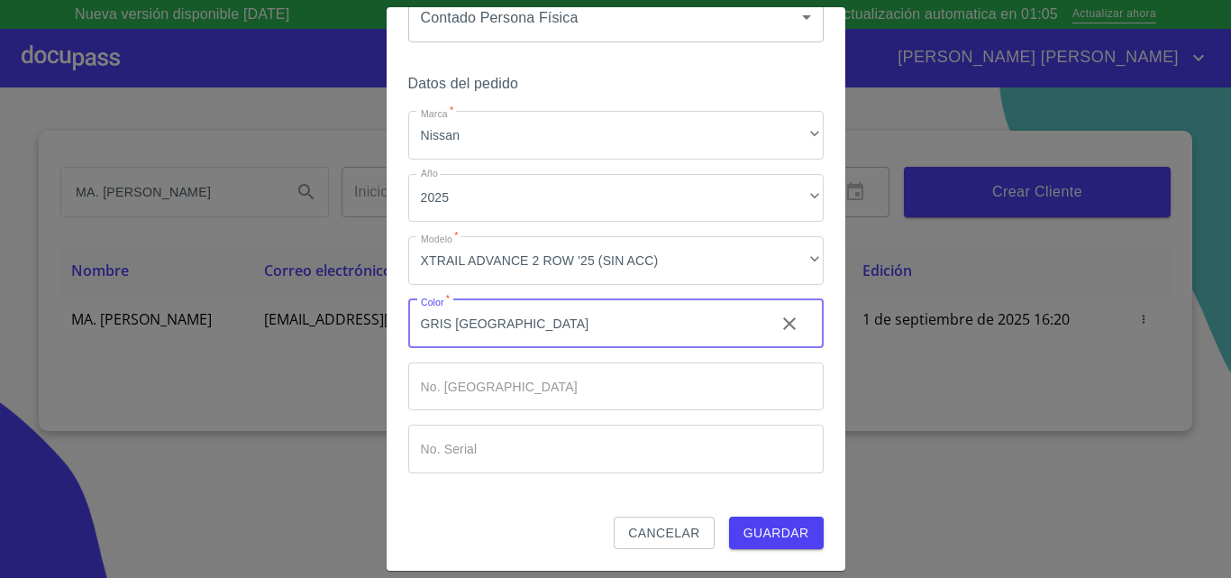
type input "GRIS [GEOGRAPHIC_DATA]"
click at [785, 536] on span "Guardar" at bounding box center [777, 533] width 66 height 23
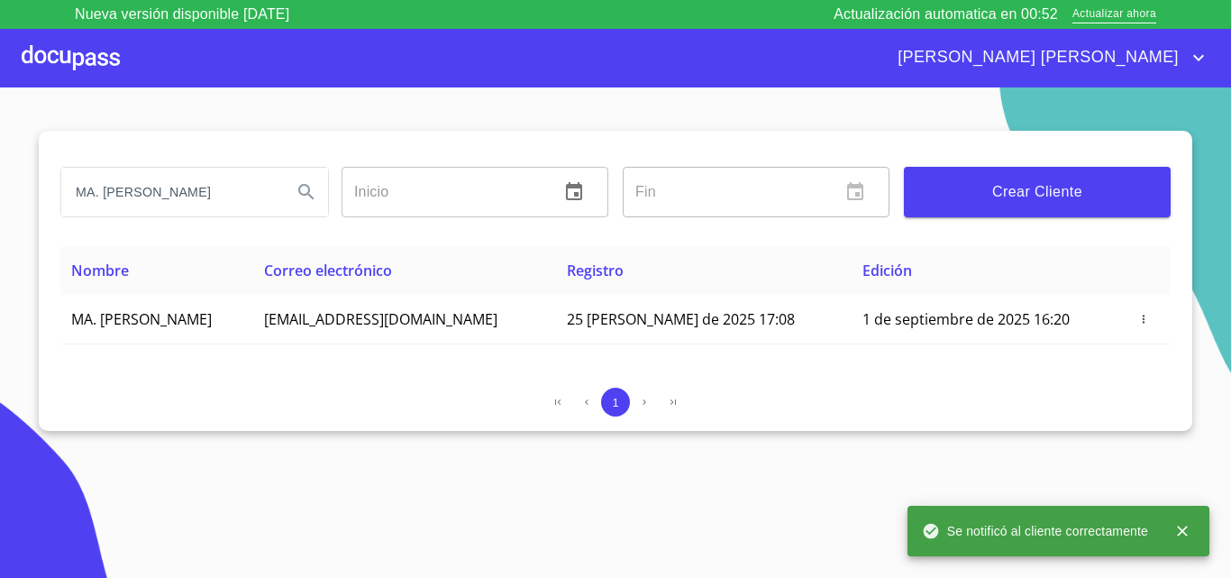
click at [43, 56] on div at bounding box center [71, 58] width 98 height 58
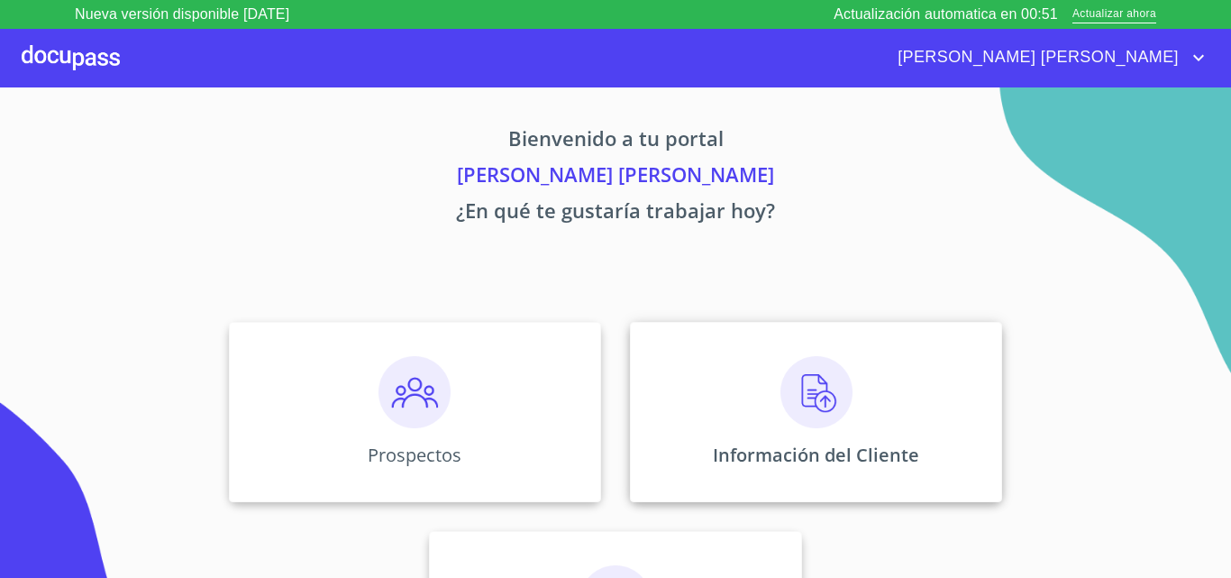
click at [818, 402] on img at bounding box center [817, 392] width 72 height 72
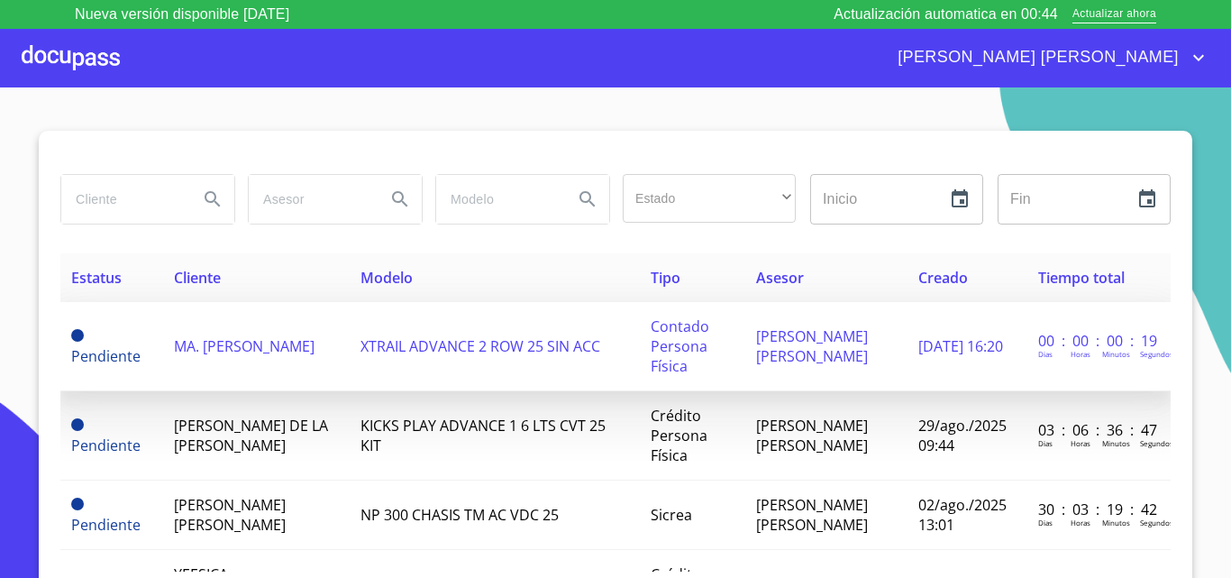
click at [221, 346] on span "MA. [PERSON_NAME]" at bounding box center [244, 346] width 141 height 20
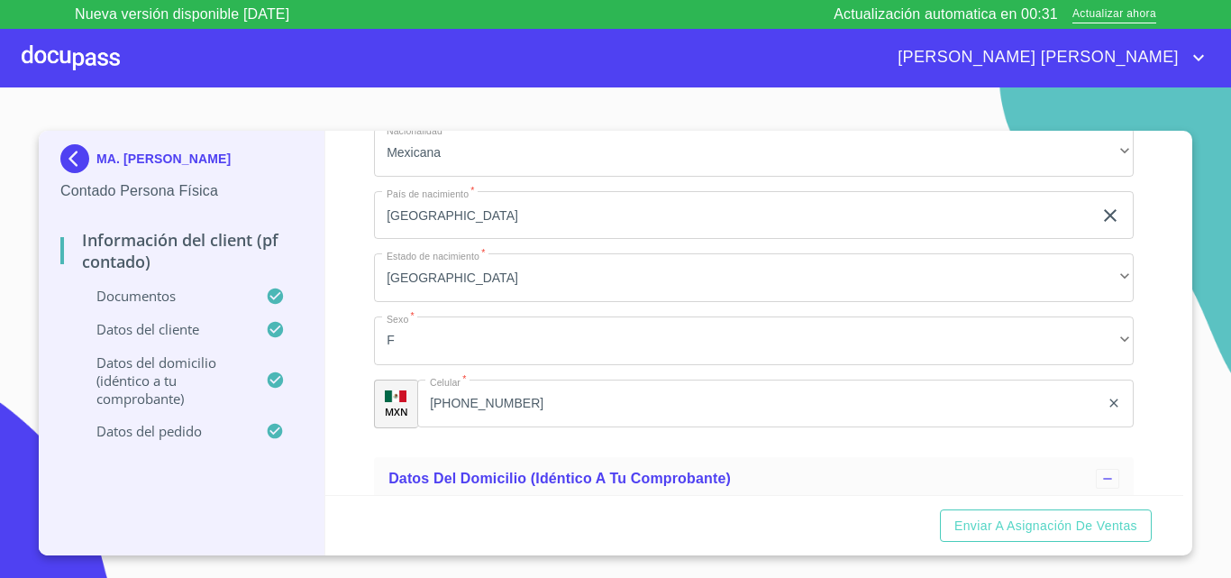
scroll to position [2885, 0]
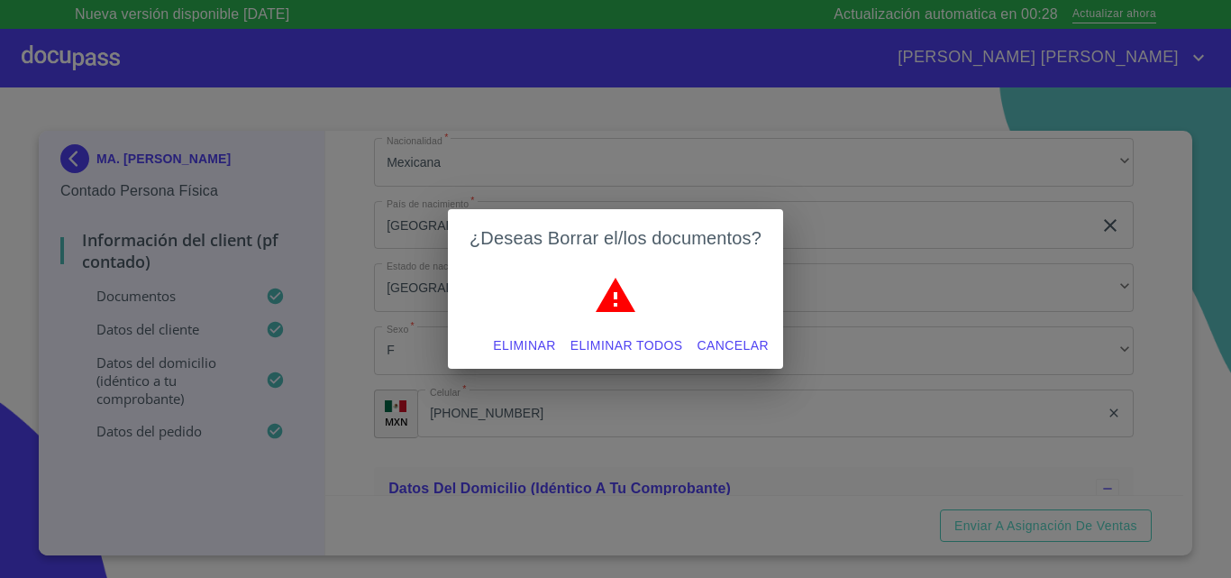
click at [522, 347] on span "Eliminar" at bounding box center [524, 345] width 62 height 23
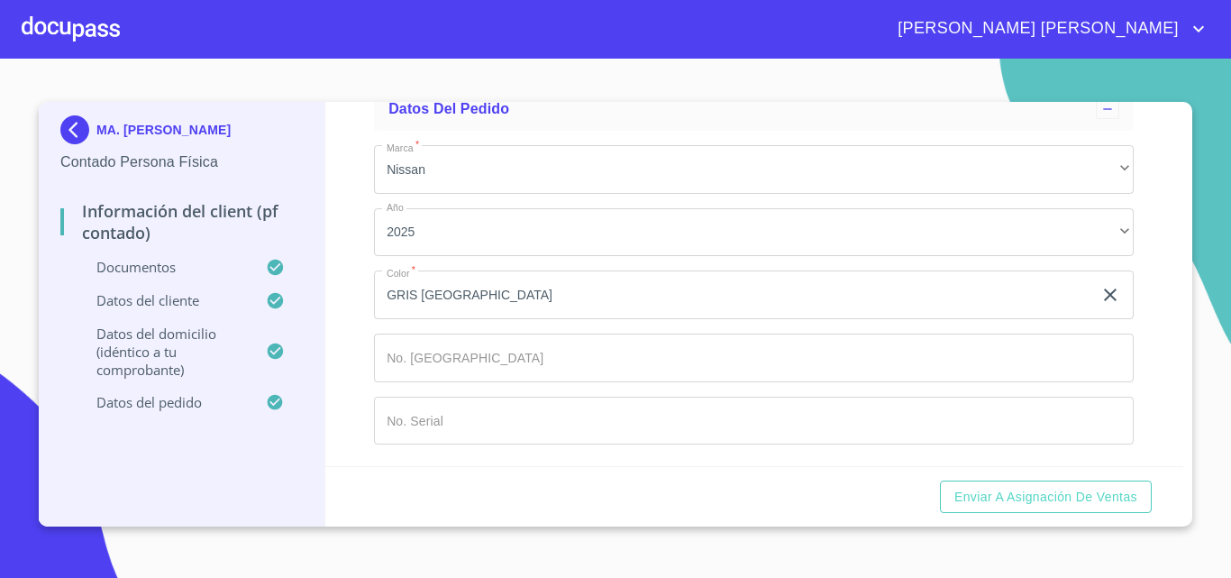
scroll to position [5758, 0]
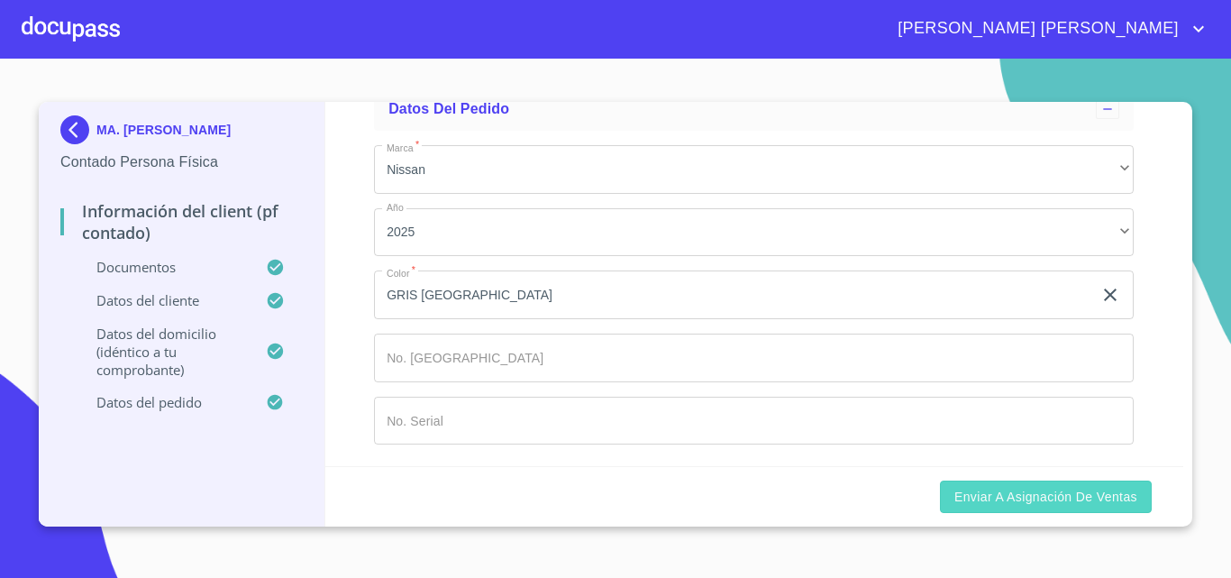
click at [1008, 506] on span "Enviar a Asignación de Ventas" at bounding box center [1046, 497] width 183 height 23
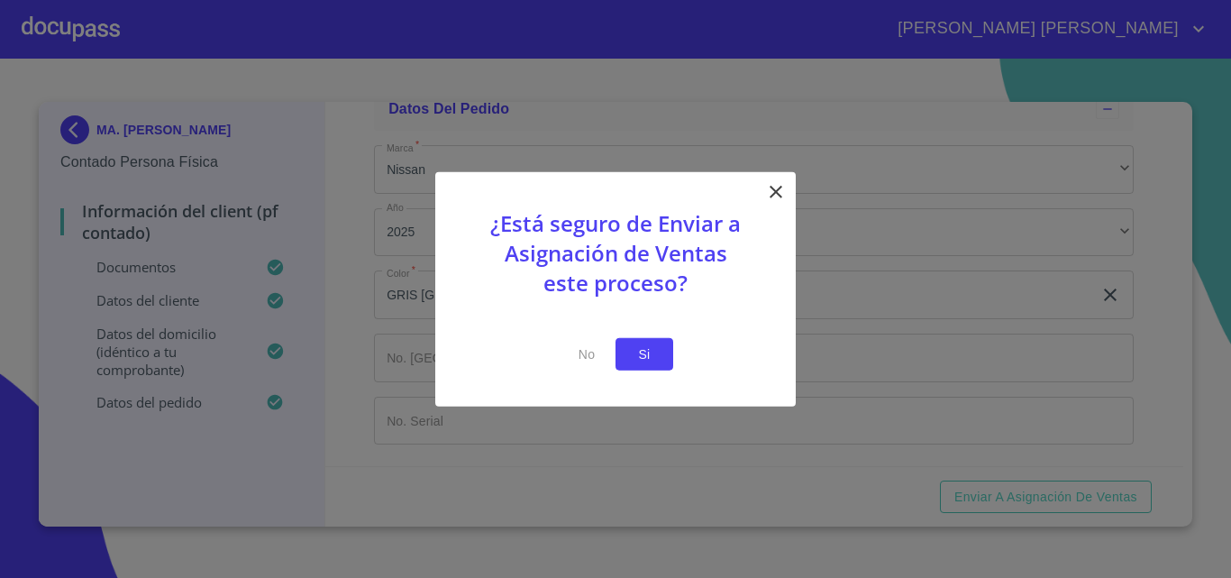
click at [645, 361] on span "Si" at bounding box center [644, 354] width 29 height 23
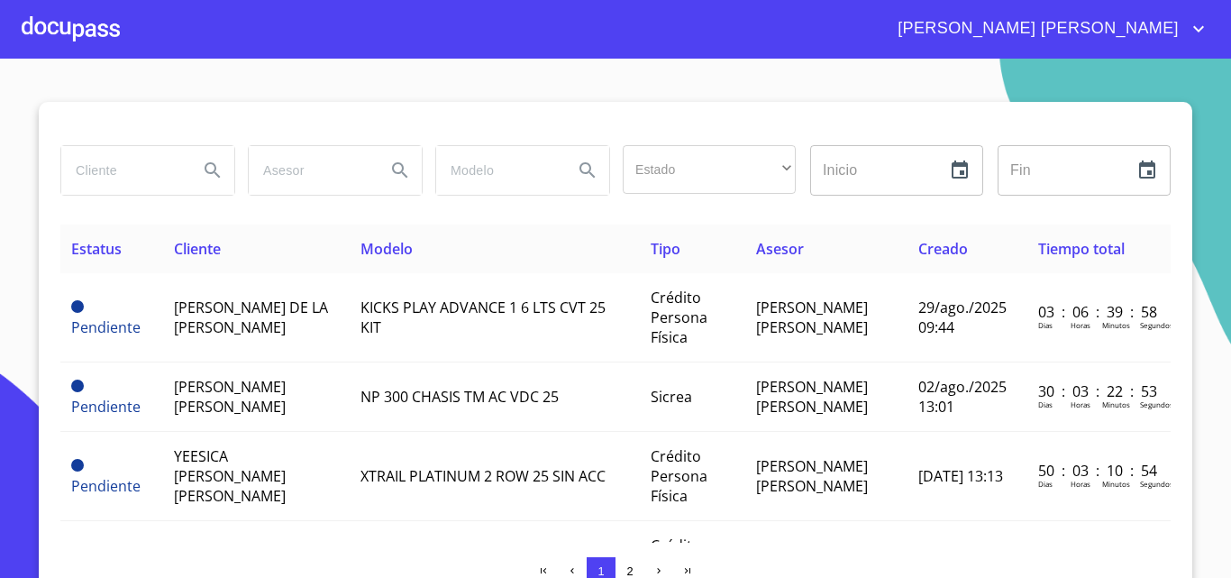
click at [67, 37] on div at bounding box center [71, 29] width 98 height 58
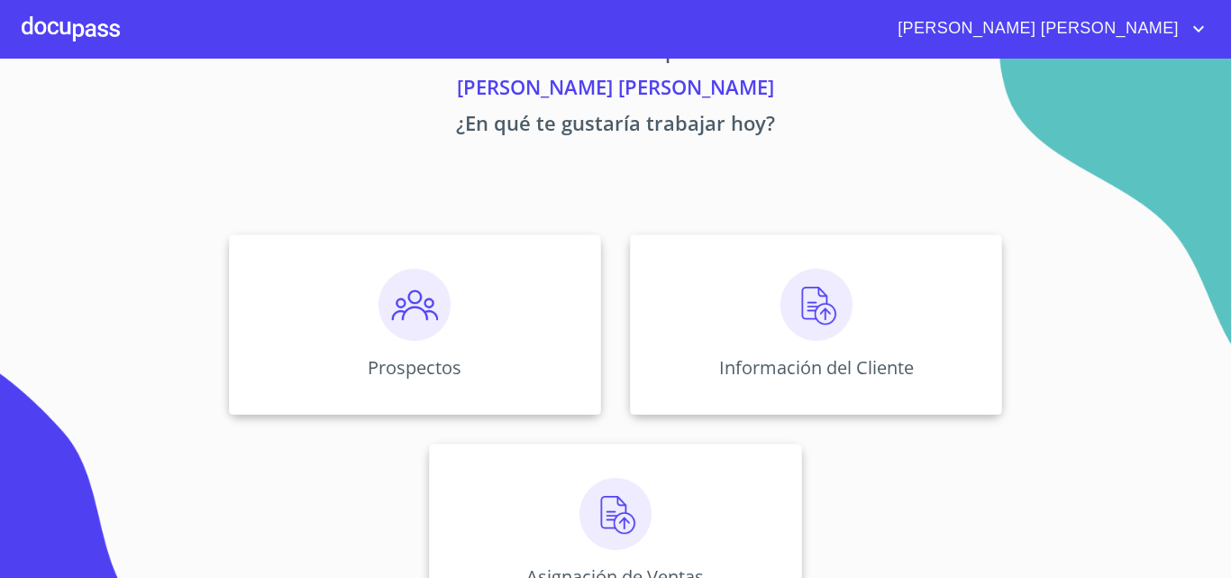
scroll to position [119, 0]
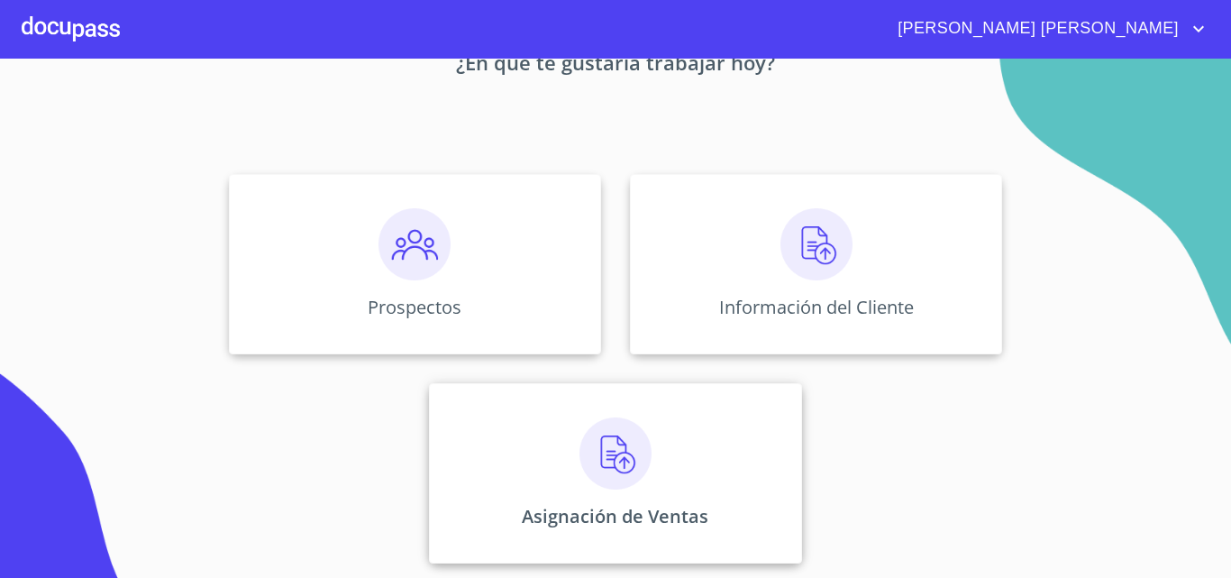
click at [641, 469] on img at bounding box center [616, 453] width 72 height 72
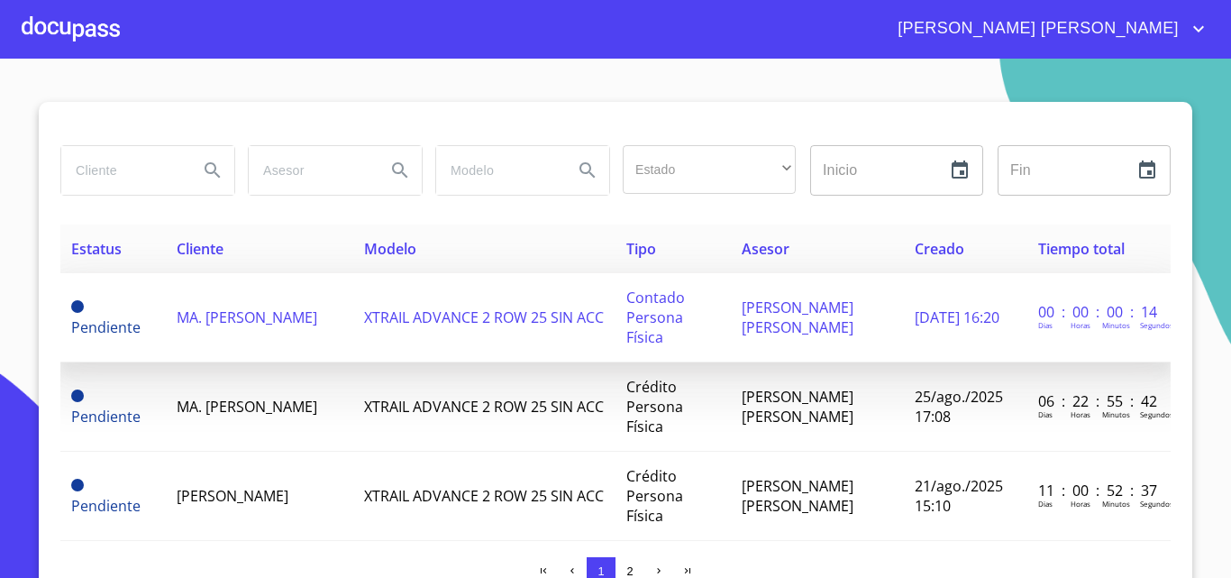
click at [227, 320] on span "MA. [PERSON_NAME]" at bounding box center [247, 317] width 141 height 20
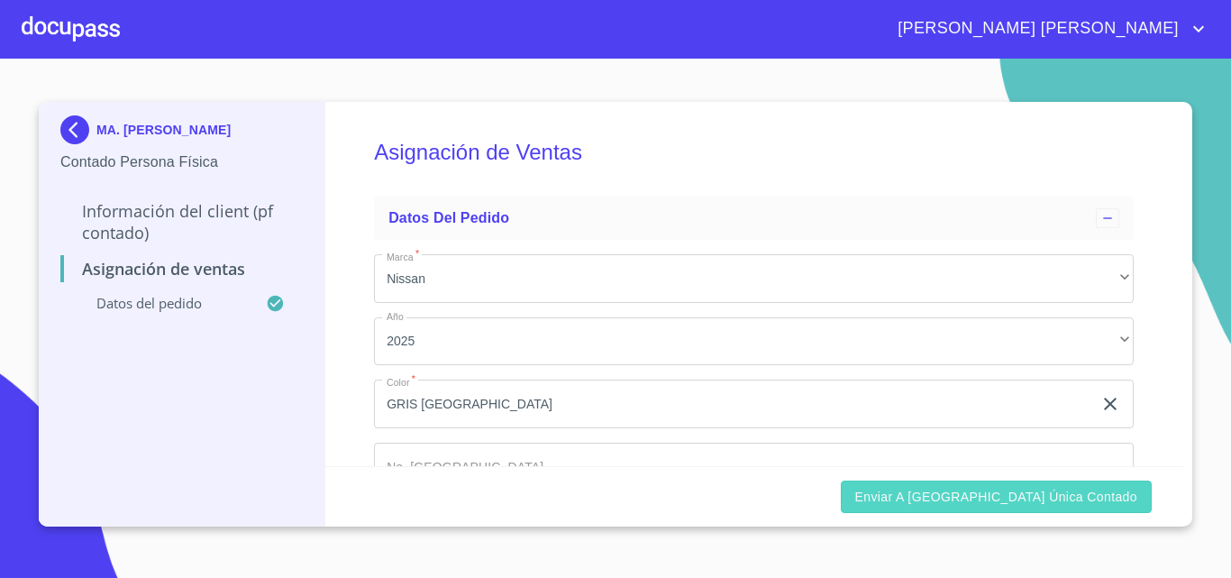
click at [1066, 494] on span "Enviar a Ventanilla única contado" at bounding box center [997, 497] width 283 height 23
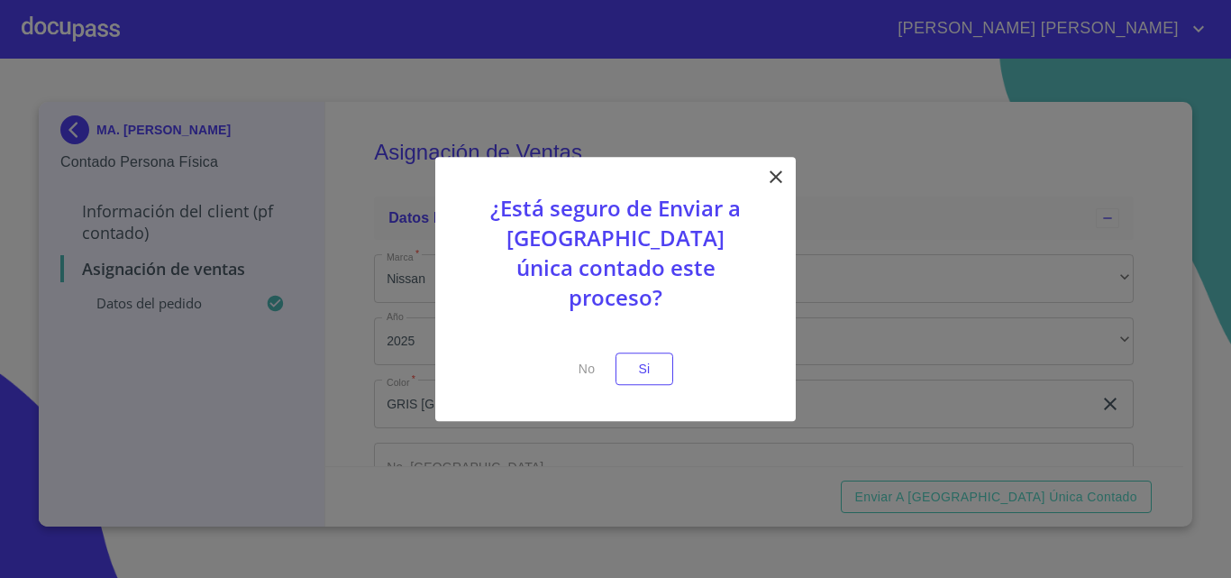
click at [351, 380] on div at bounding box center [615, 289] width 1231 height 578
click at [590, 363] on span "No" at bounding box center [586, 369] width 43 height 23
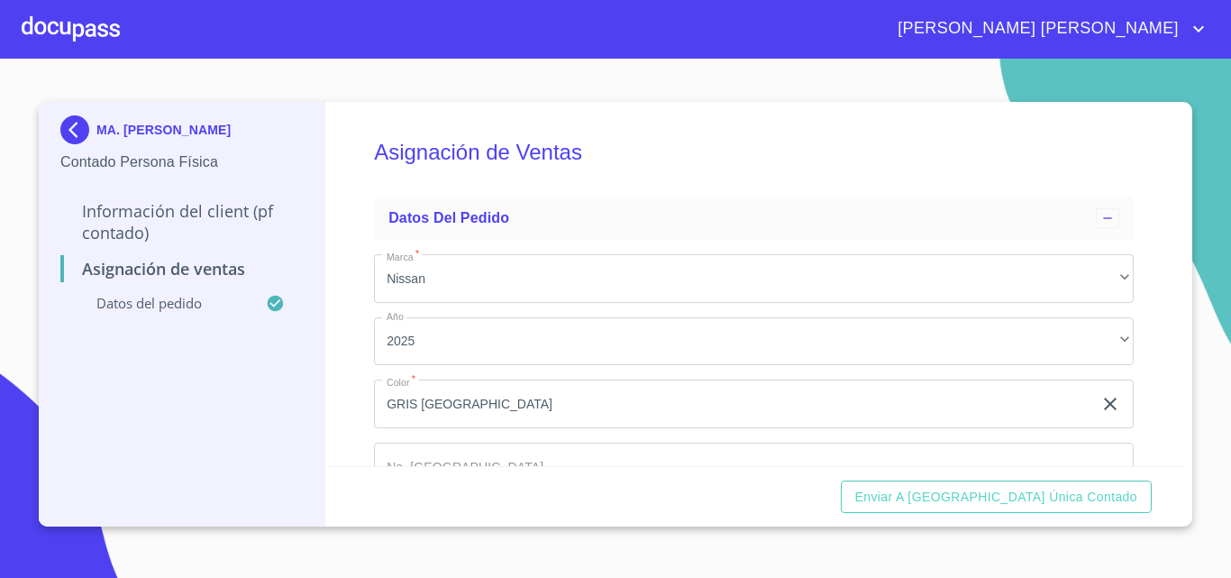
click at [101, 35] on div at bounding box center [71, 29] width 98 height 58
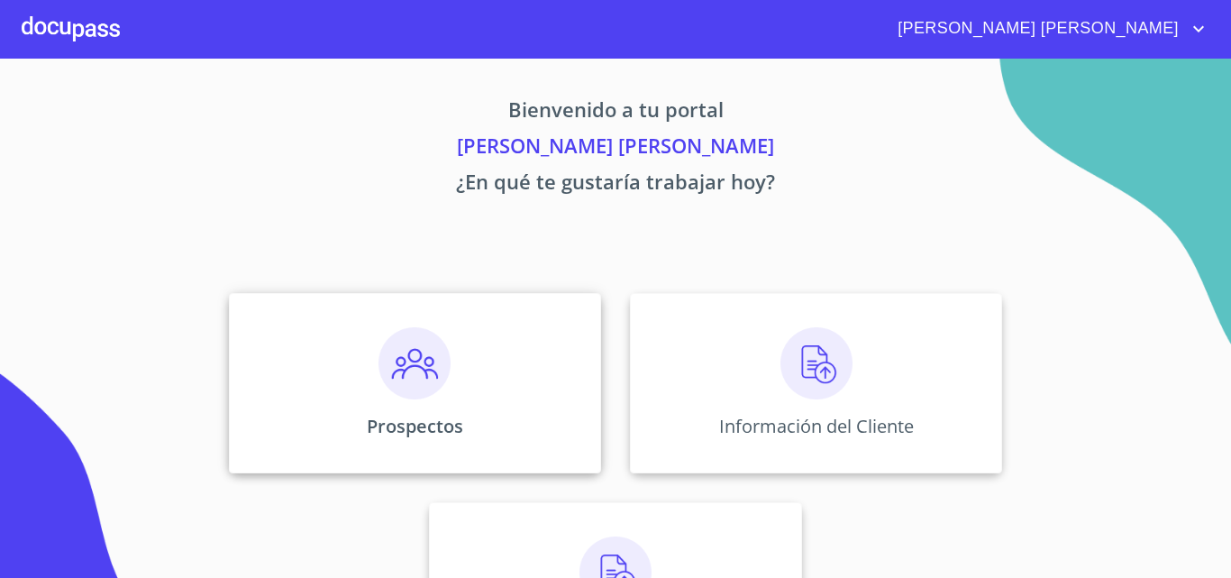
click at [395, 364] on img at bounding box center [415, 363] width 72 height 72
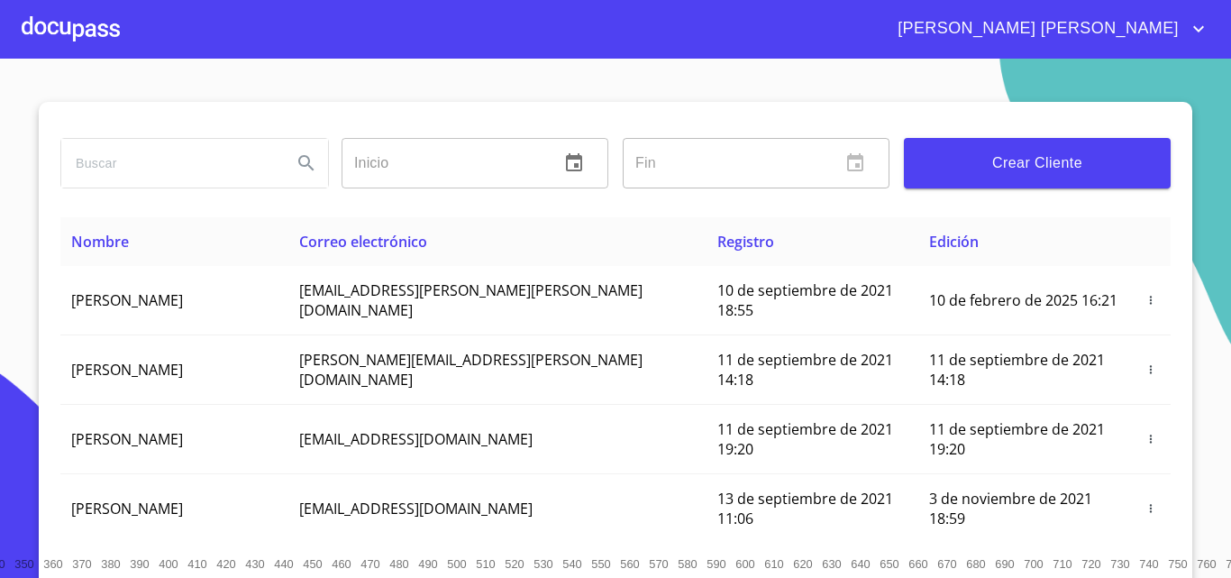
click at [225, 161] on input "search" at bounding box center [169, 163] width 216 height 49
type input "MA. [PERSON_NAME]"
click at [296, 163] on icon "Search" at bounding box center [307, 163] width 22 height 22
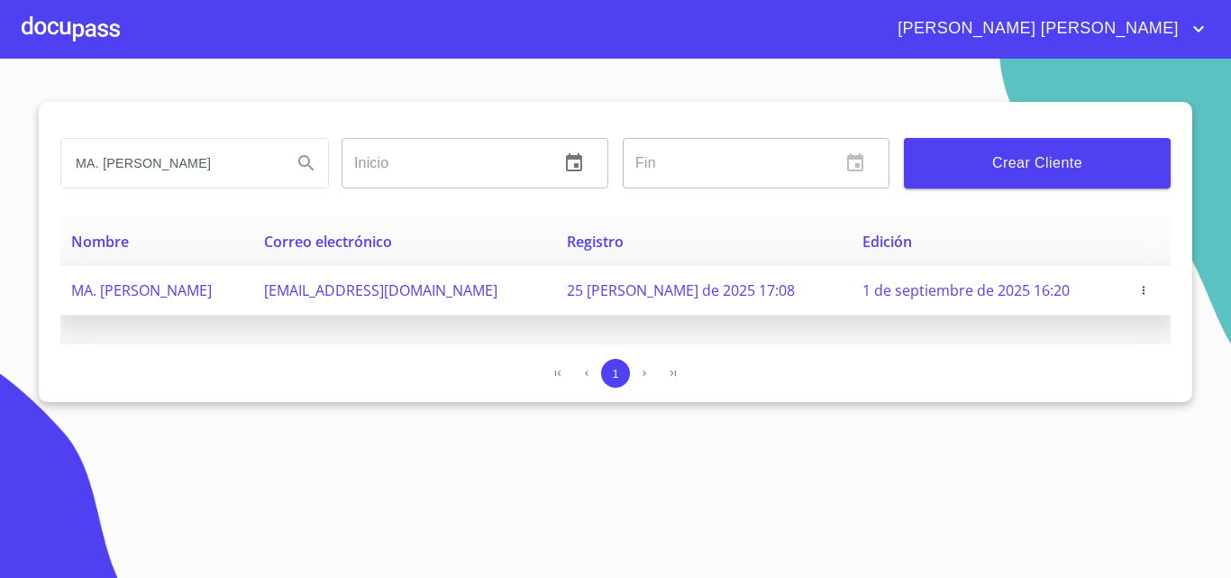
click at [1139, 287] on span "button" at bounding box center [1144, 290] width 18 height 13
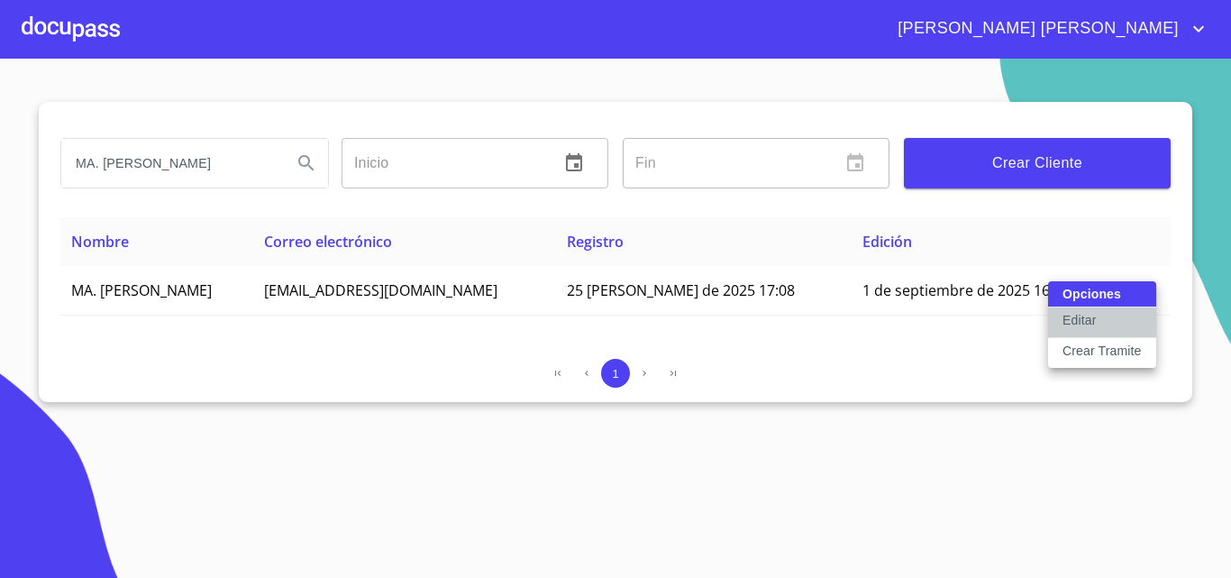
click at [1105, 325] on button "Editar" at bounding box center [1102, 322] width 108 height 31
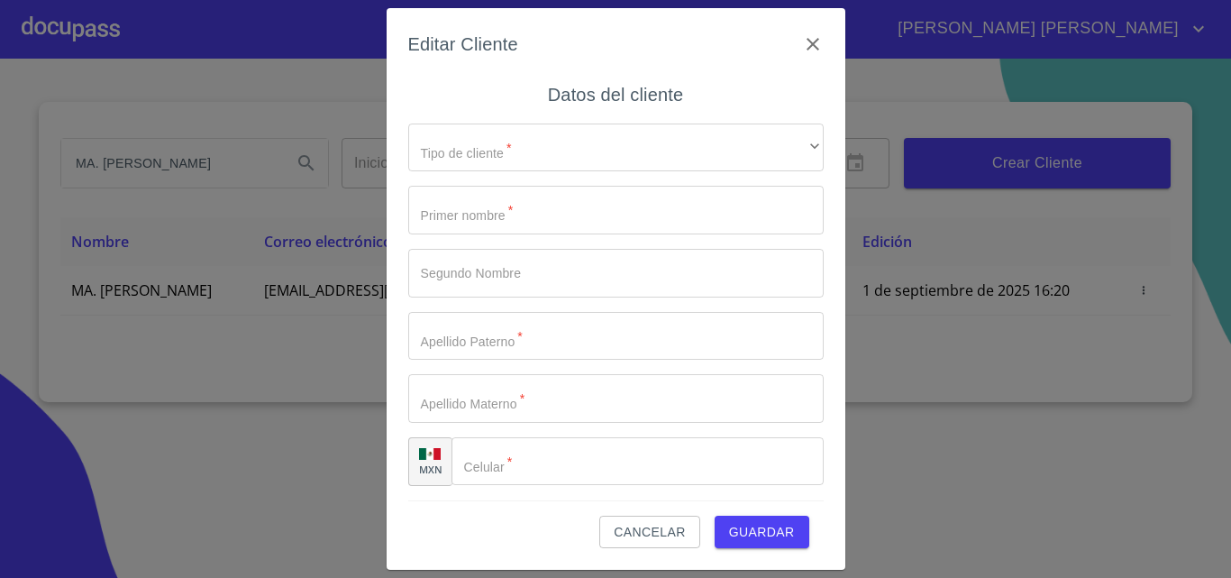
type input "MA."
type input "[PERSON_NAME]"
type input "[PHONE_NUMBER]"
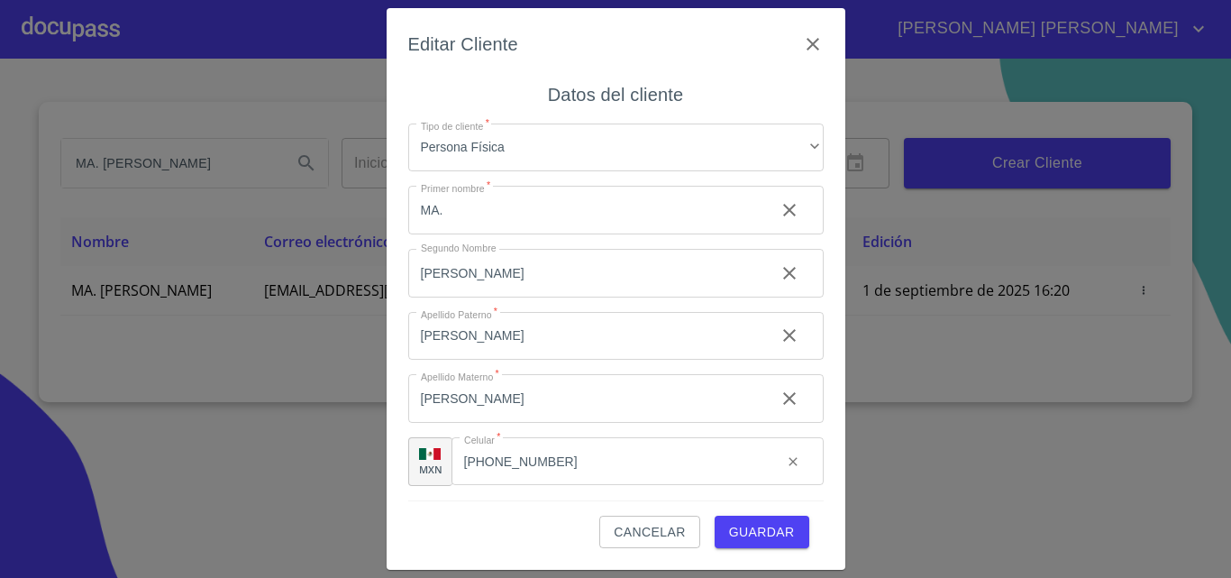
click at [781, 539] on span "Guardar" at bounding box center [762, 532] width 66 height 23
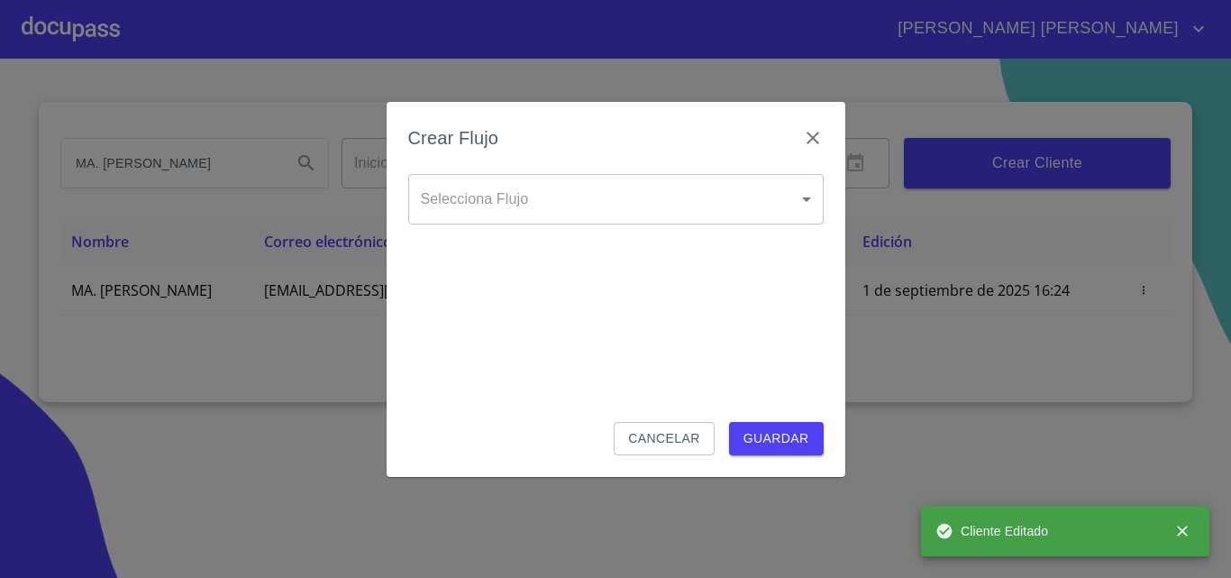
click at [574, 197] on body "NUBIA KARINA MA. PATRICIA Inicio ​ Fin ​ Crear Cliente Nombre Correo electrónic…" at bounding box center [615, 289] width 1231 height 578
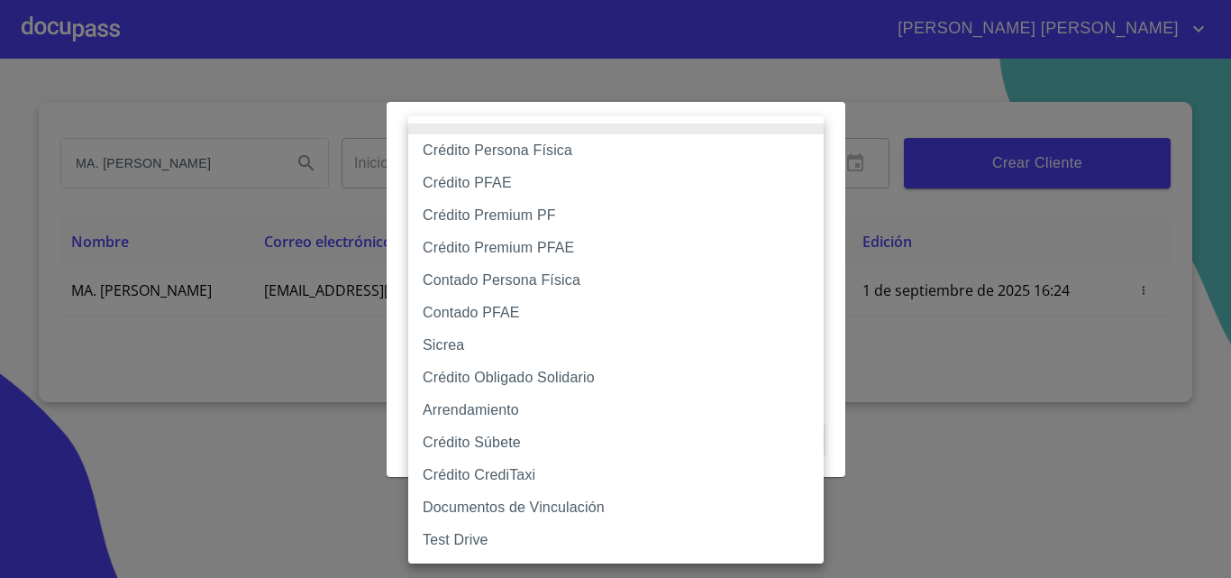
click at [197, 410] on div at bounding box center [615, 289] width 1231 height 578
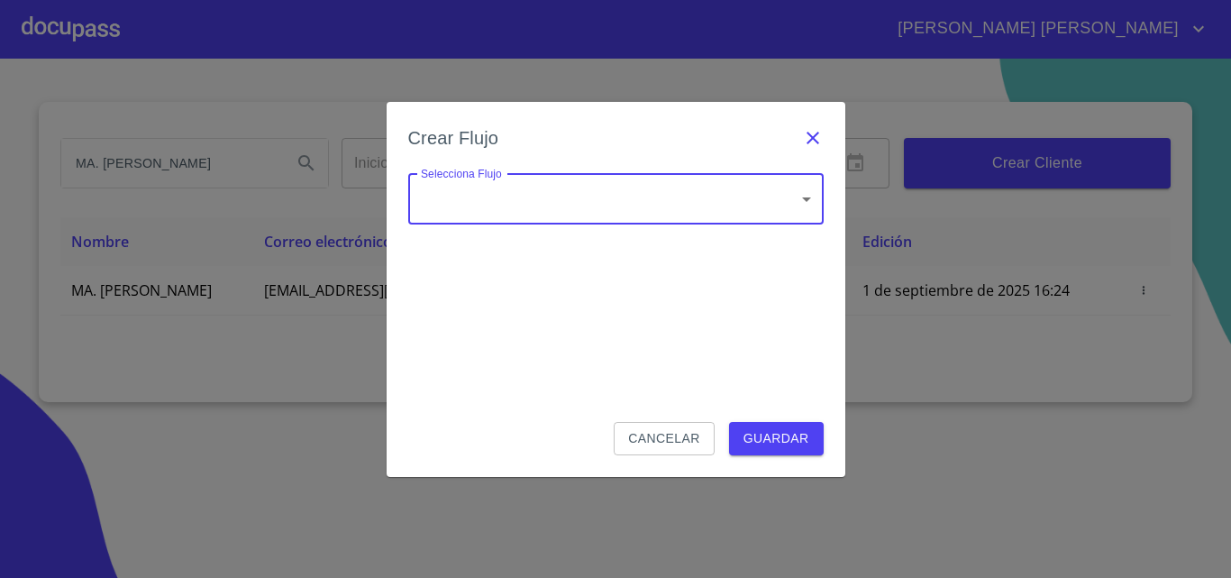
click at [819, 133] on icon "button" at bounding box center [813, 138] width 22 height 22
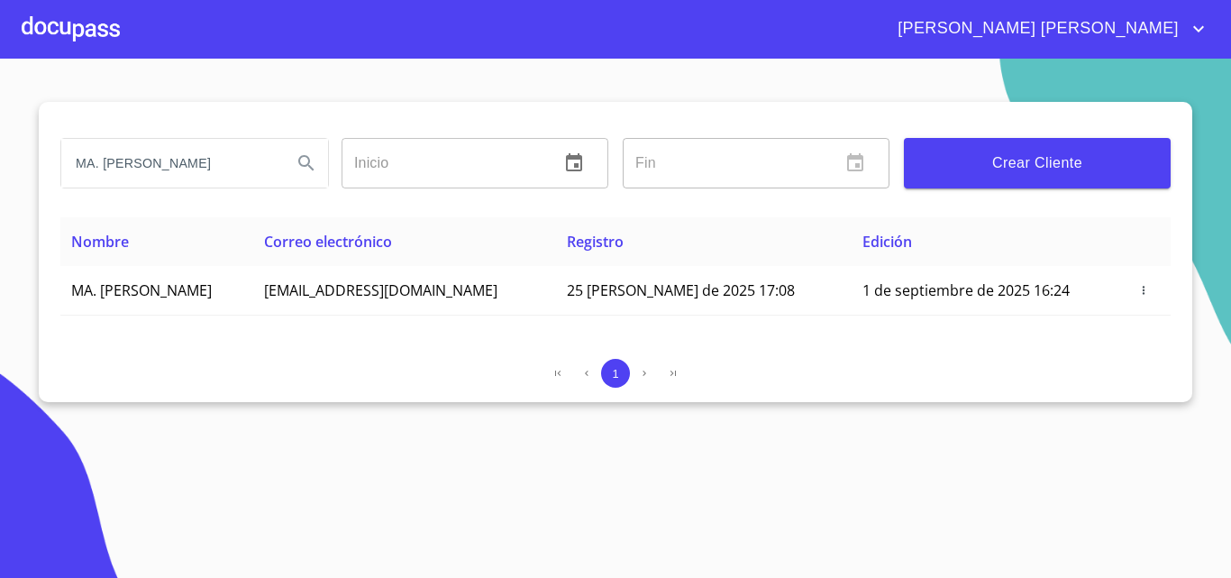
click at [41, 33] on div at bounding box center [71, 29] width 98 height 58
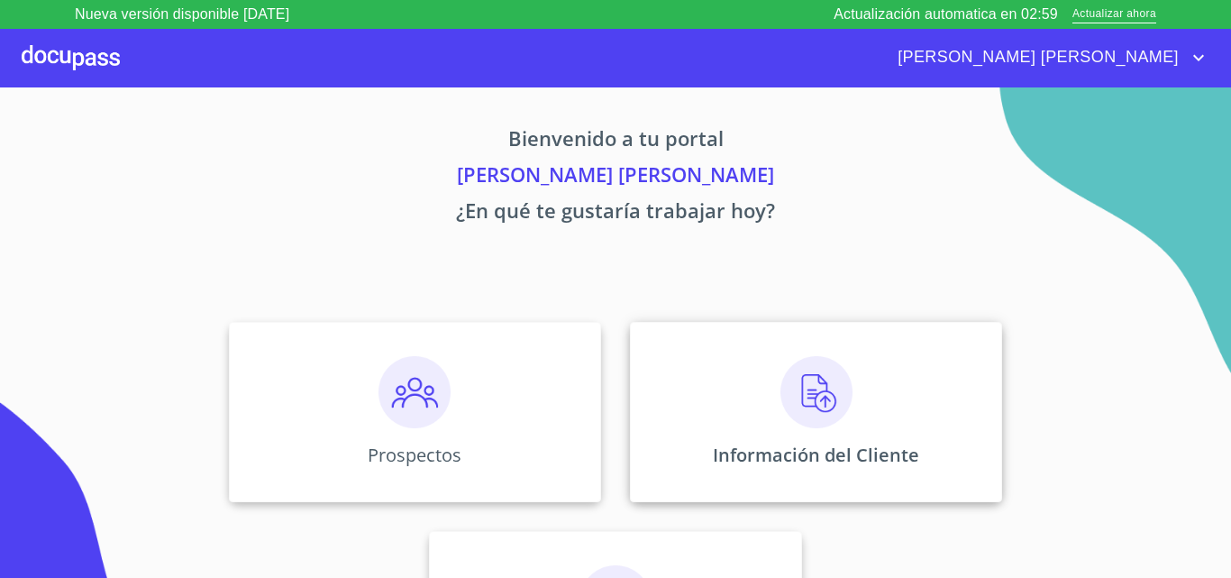
scroll to position [119, 0]
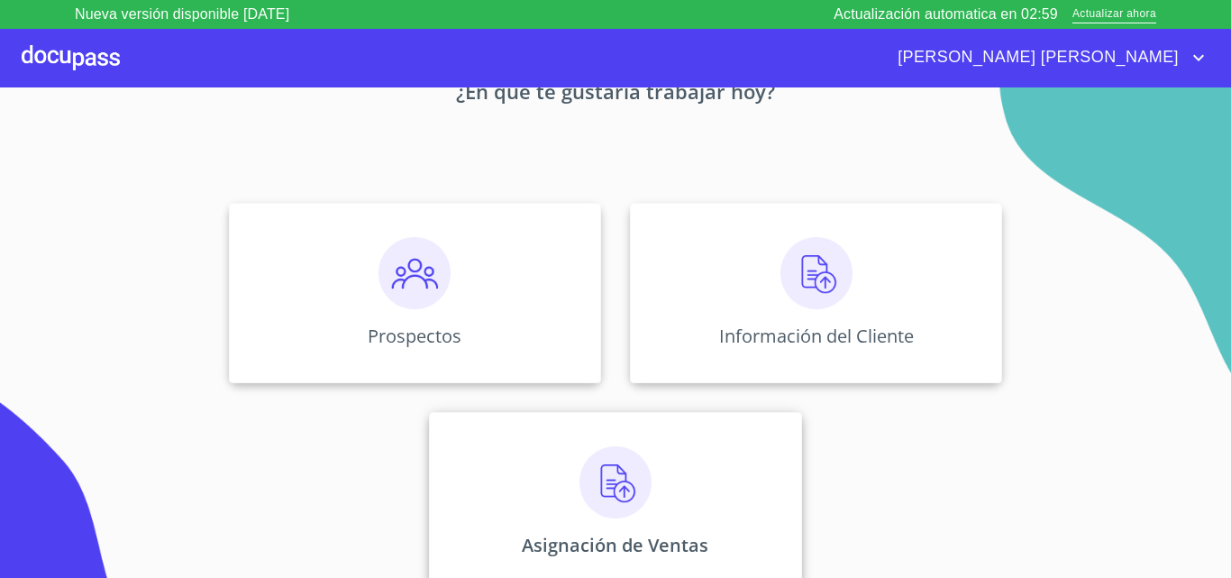
click at [580, 521] on div "Asignación de Ventas" at bounding box center [615, 502] width 372 height 180
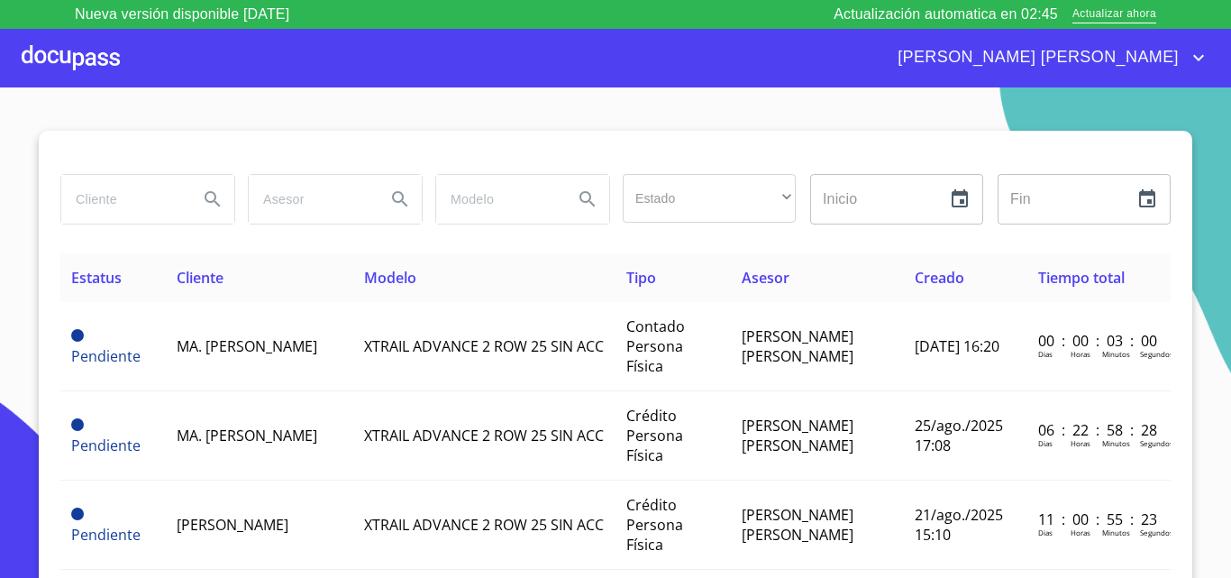
click at [87, 51] on div at bounding box center [71, 58] width 98 height 58
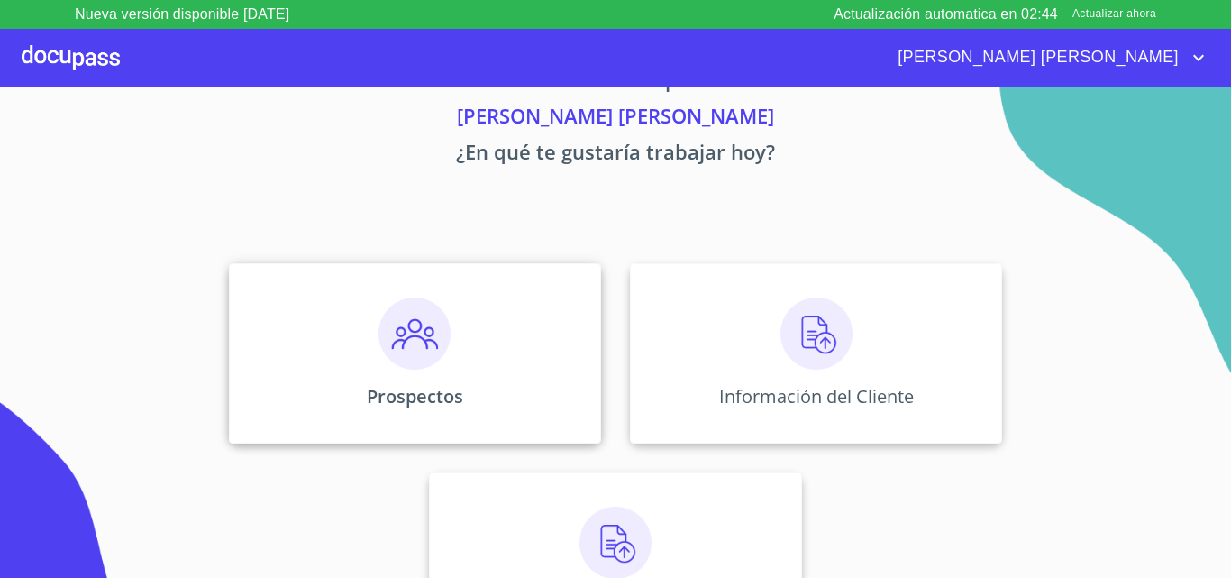
scroll to position [119, 0]
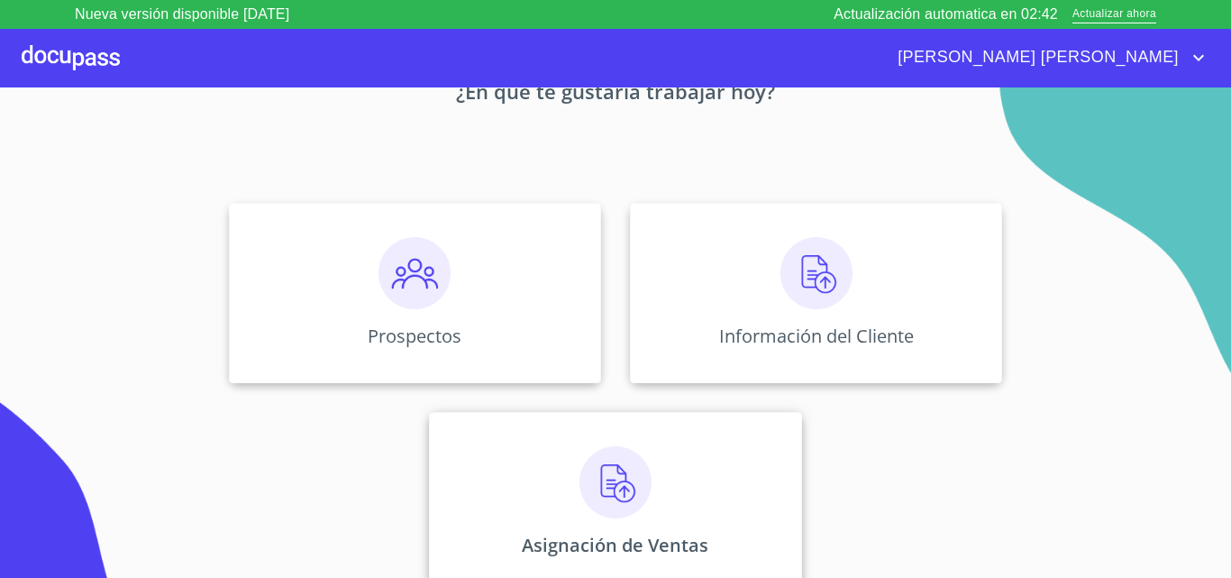
click at [622, 475] on img at bounding box center [616, 482] width 72 height 72
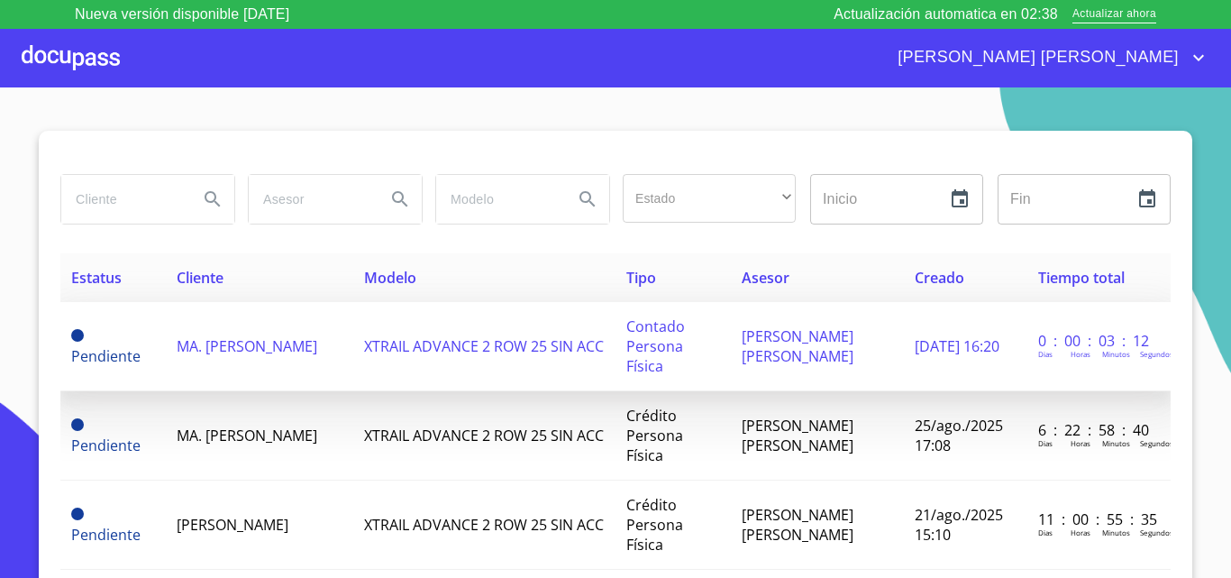
click at [208, 337] on span "MA. [PERSON_NAME]" at bounding box center [247, 346] width 141 height 20
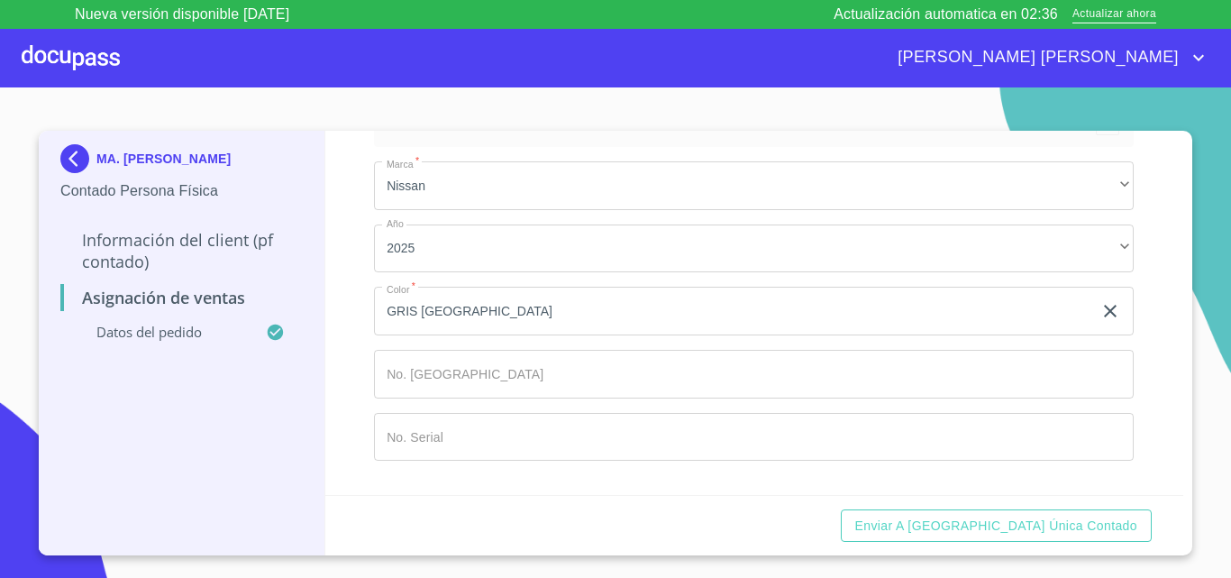
scroll to position [123, 0]
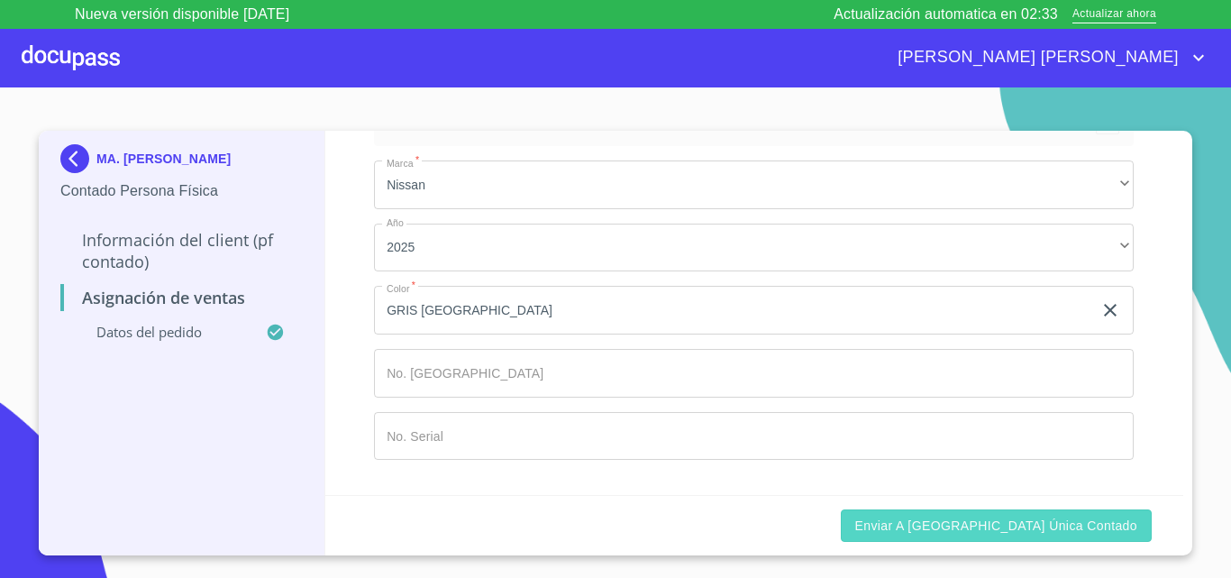
click at [1048, 535] on span "Enviar a Ventanilla única contado" at bounding box center [997, 526] width 283 height 23
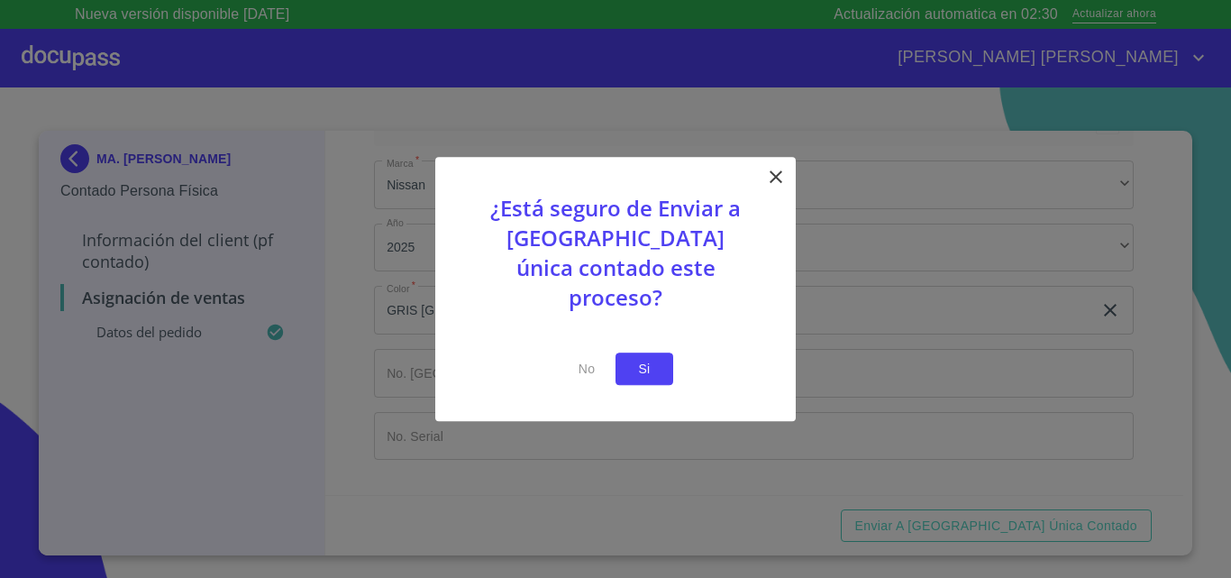
click at [649, 358] on span "Si" at bounding box center [644, 369] width 29 height 23
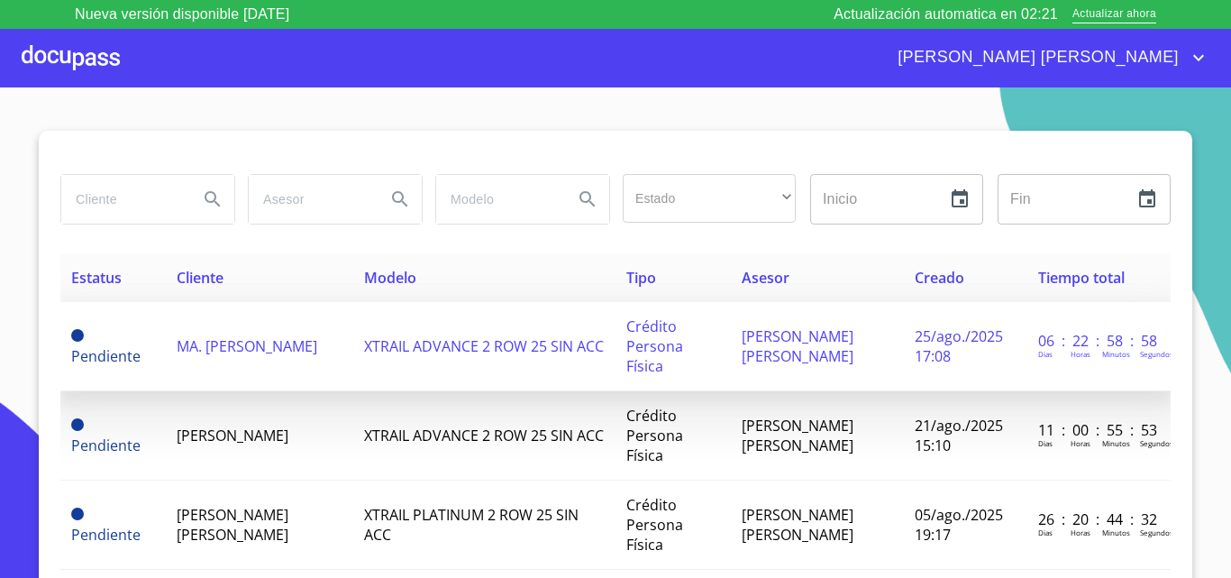
scroll to position [451, 0]
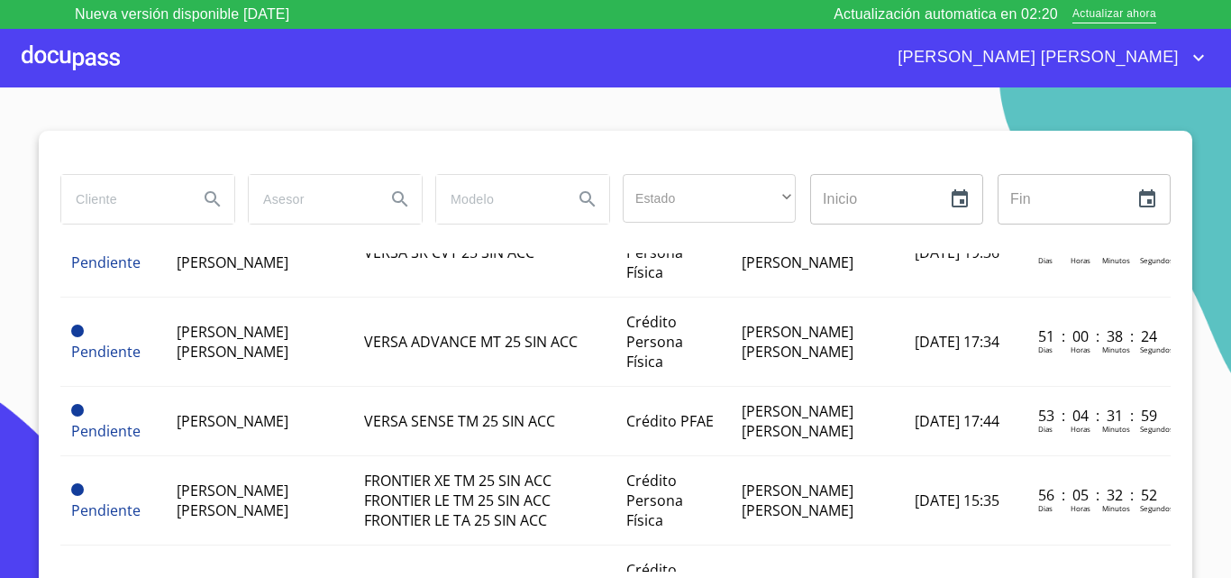
click at [65, 54] on div at bounding box center [71, 58] width 98 height 58
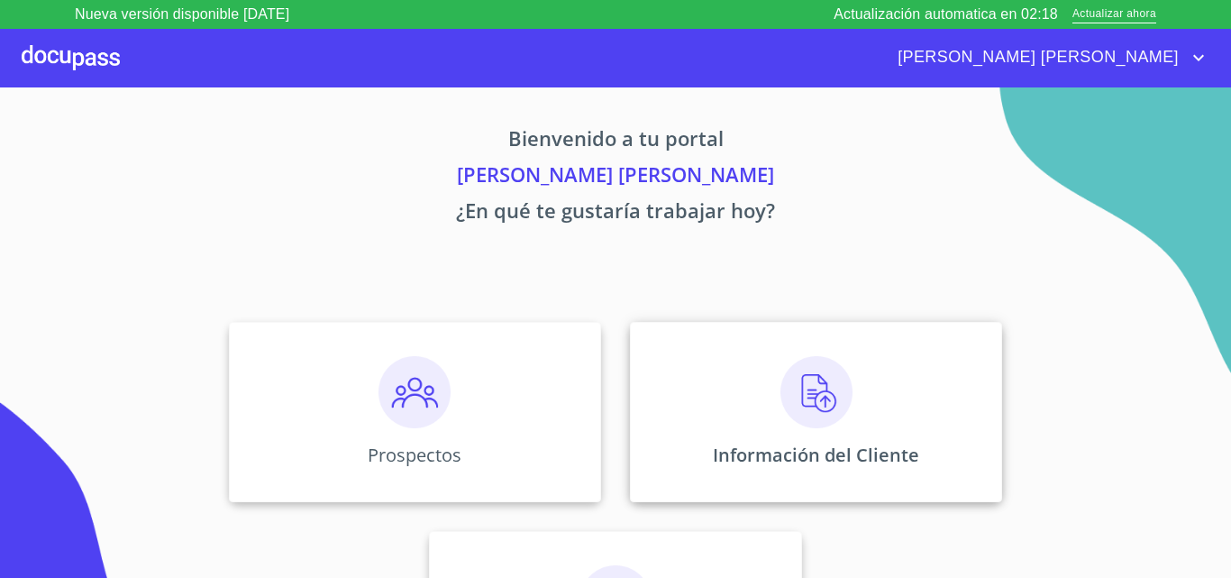
click at [793, 409] on img at bounding box center [817, 392] width 72 height 72
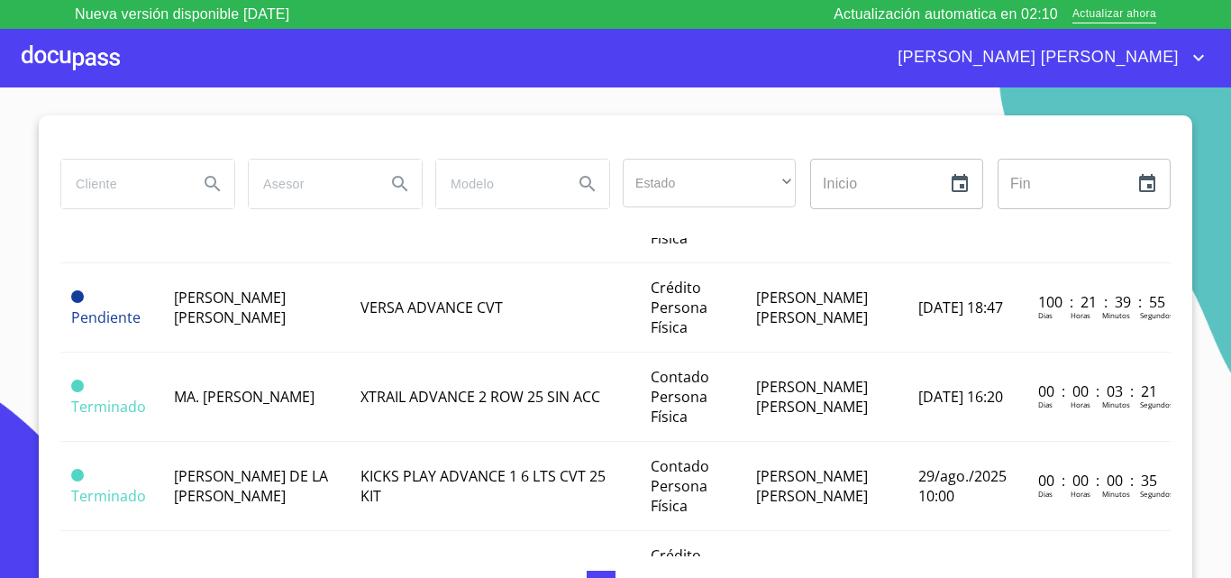
scroll to position [451, 0]
